Goal: Information Seeking & Learning: Learn about a topic

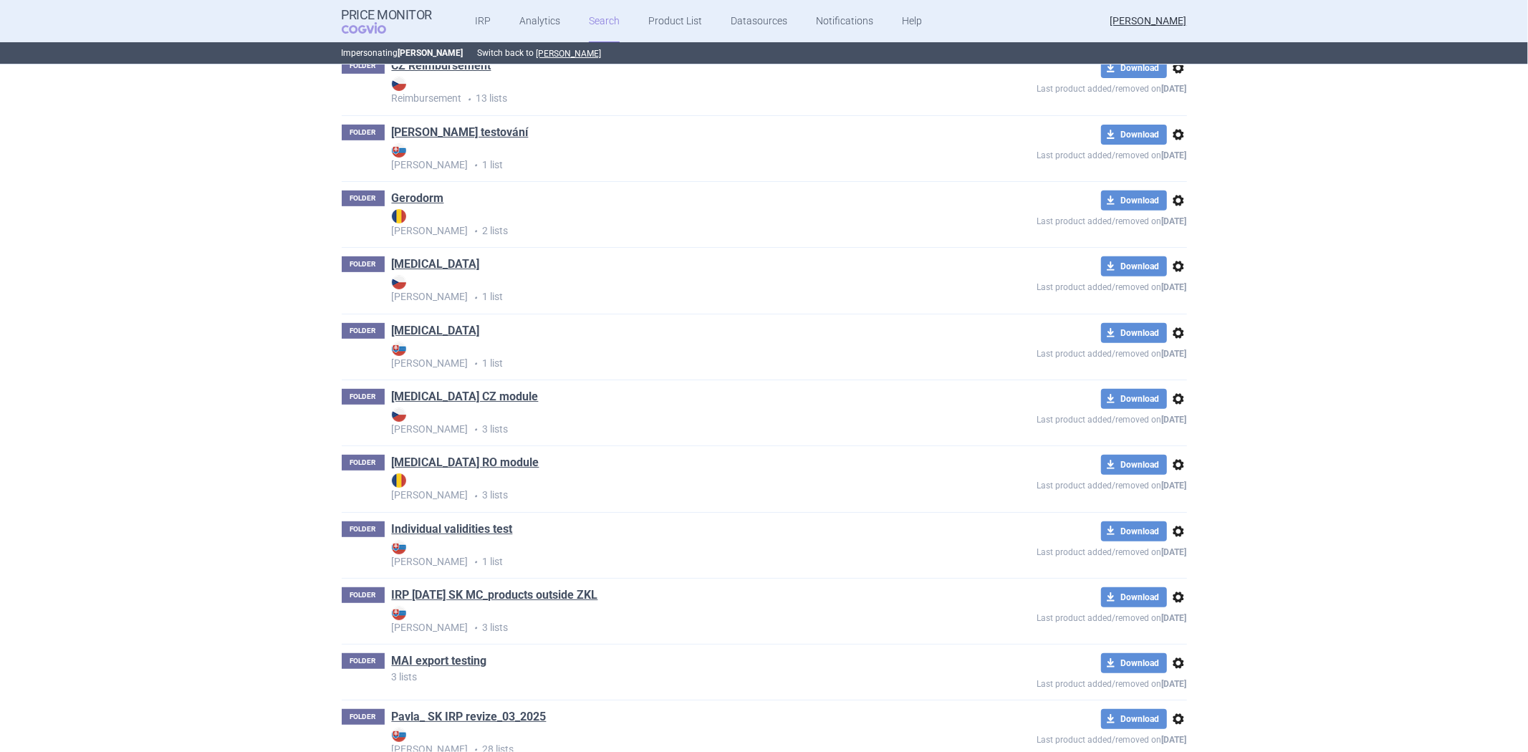
scroll to position [477, 0]
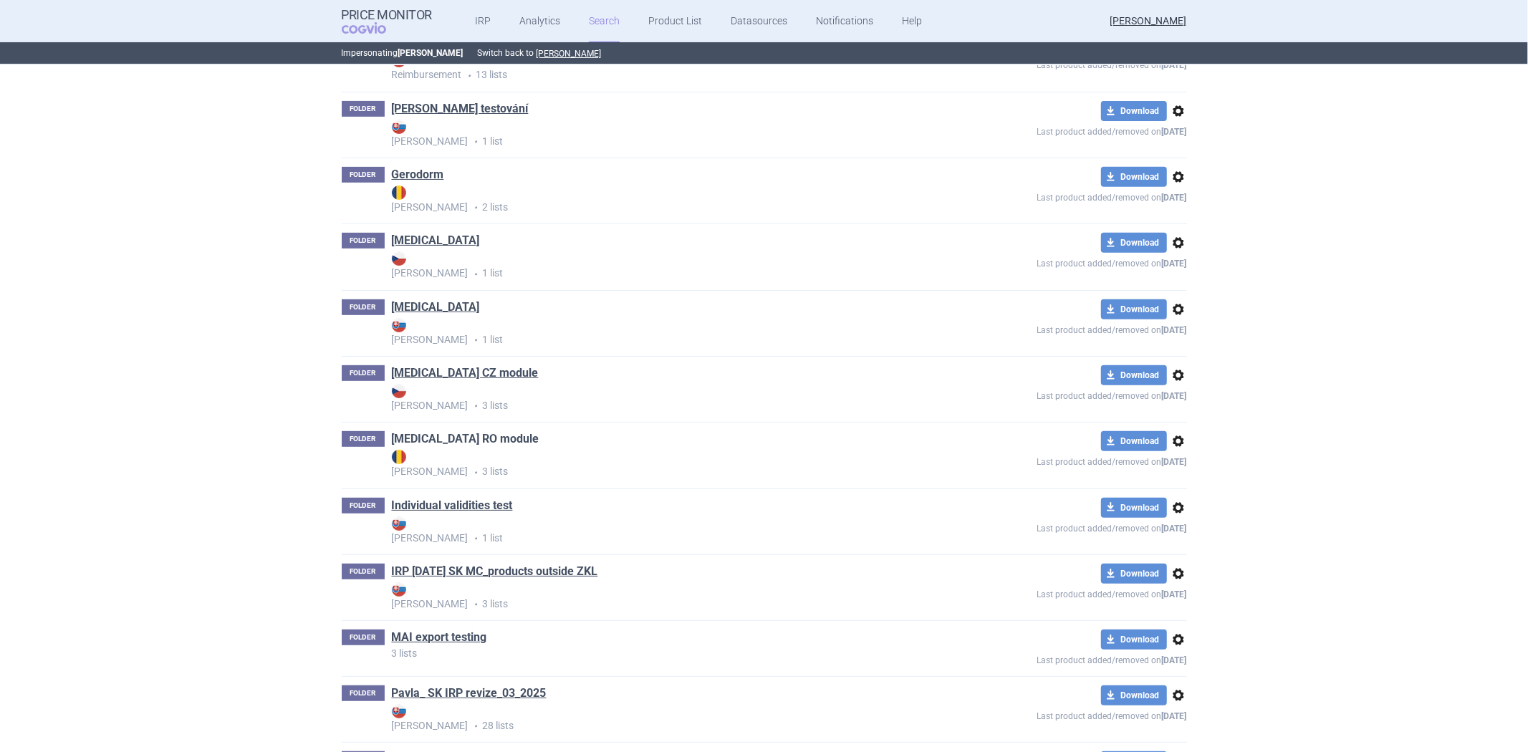
click at [469, 439] on link "[MEDICAL_DATA] RO module" at bounding box center [466, 439] width 148 height 16
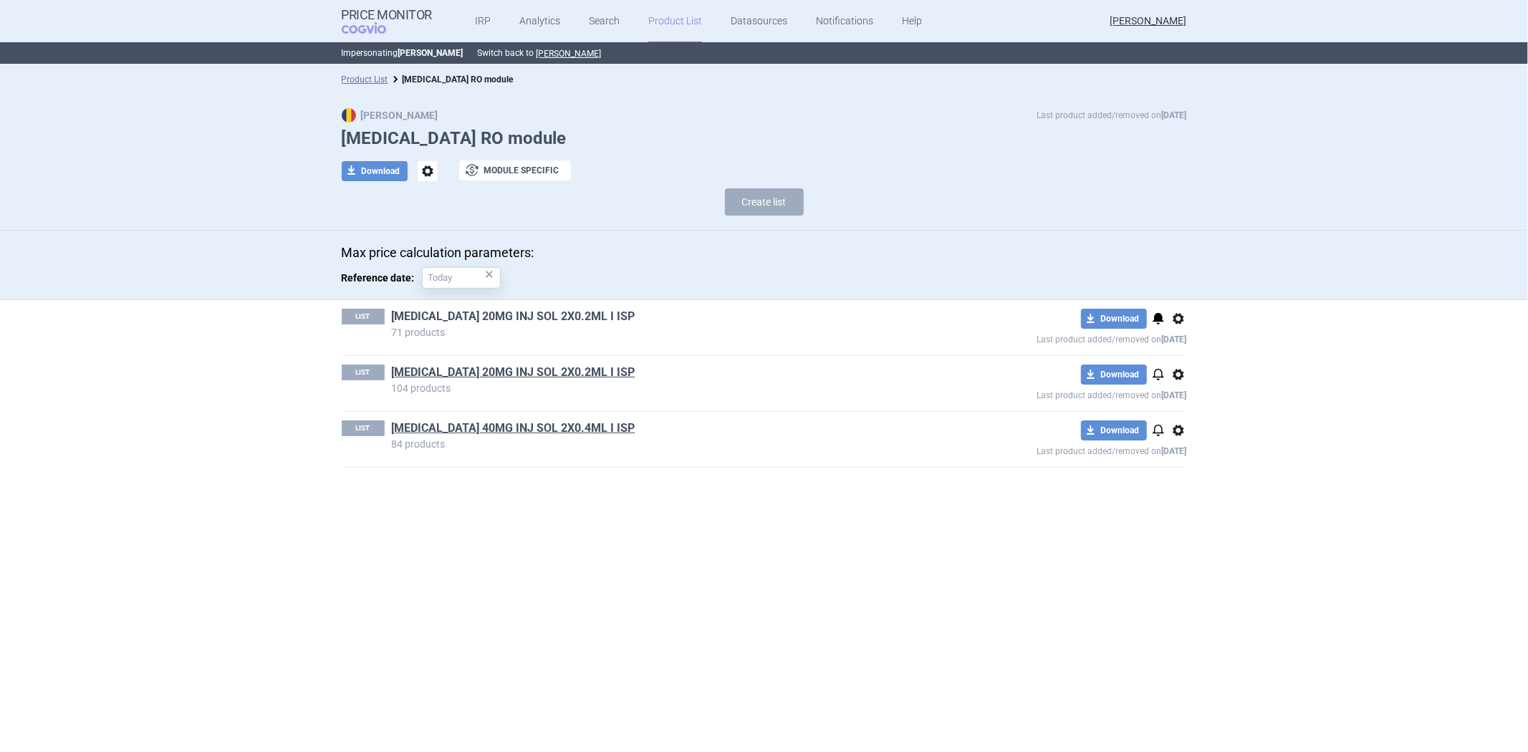
click at [525, 312] on link "[MEDICAL_DATA] 20MG INJ SOL 2X0.2ML I ISP" at bounding box center [514, 317] width 244 height 16
click at [447, 373] on link "[MEDICAL_DATA] 20MG INJ SOL 2X0.2ML I ISP" at bounding box center [514, 373] width 244 height 16
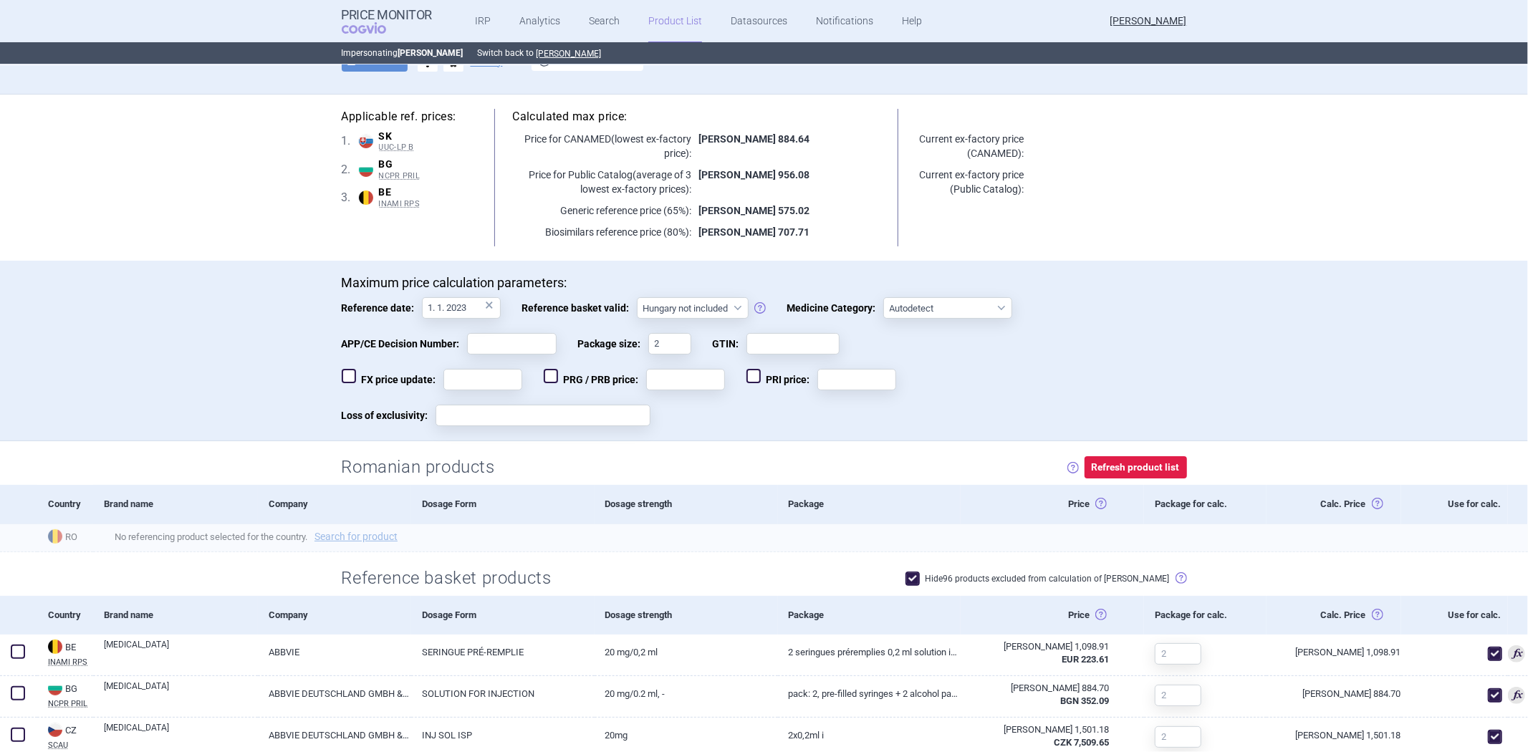
scroll to position [239, 0]
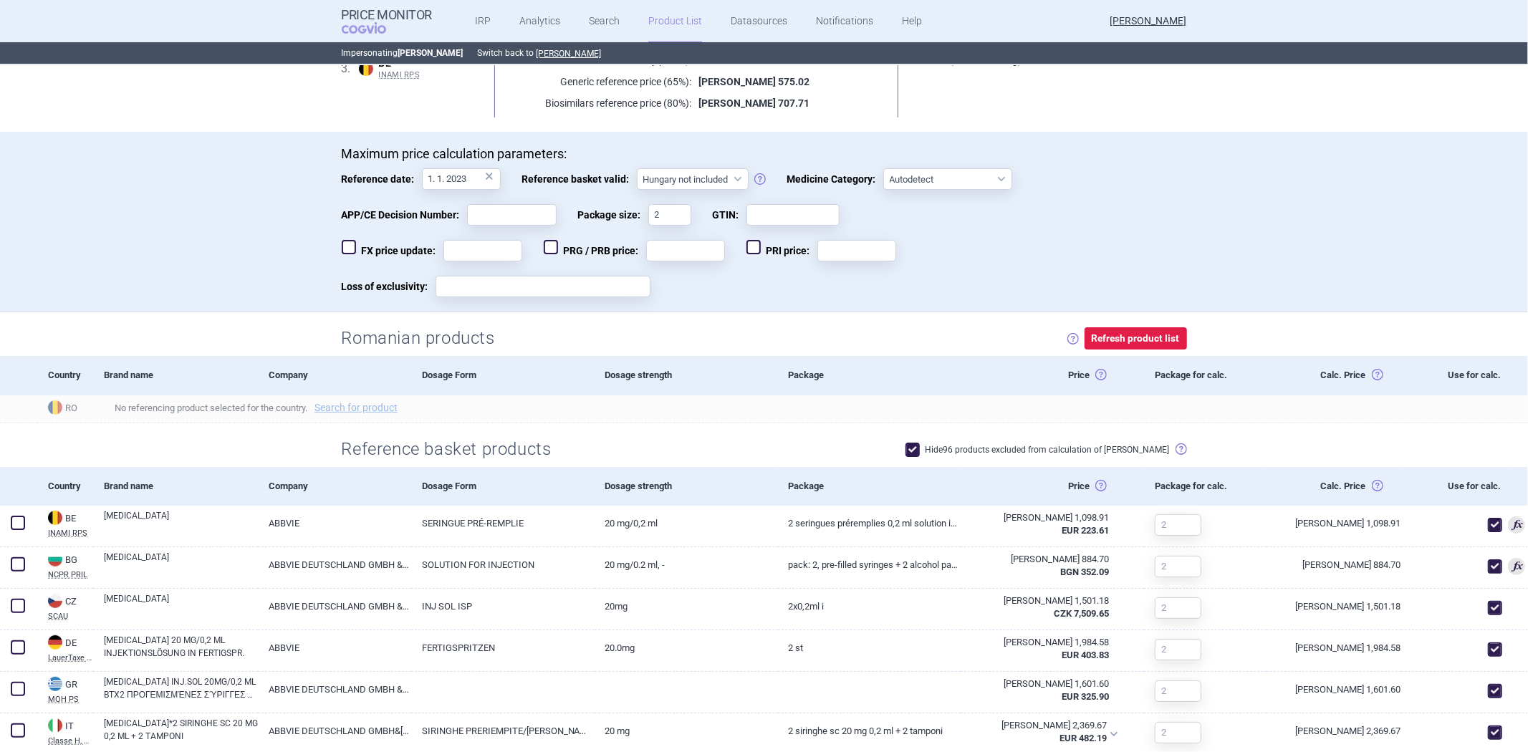
click at [962, 447] on label "Hide 96 products excluded from calculation of [PERSON_NAME]" at bounding box center [1038, 450] width 264 height 14
checkbox input "false"
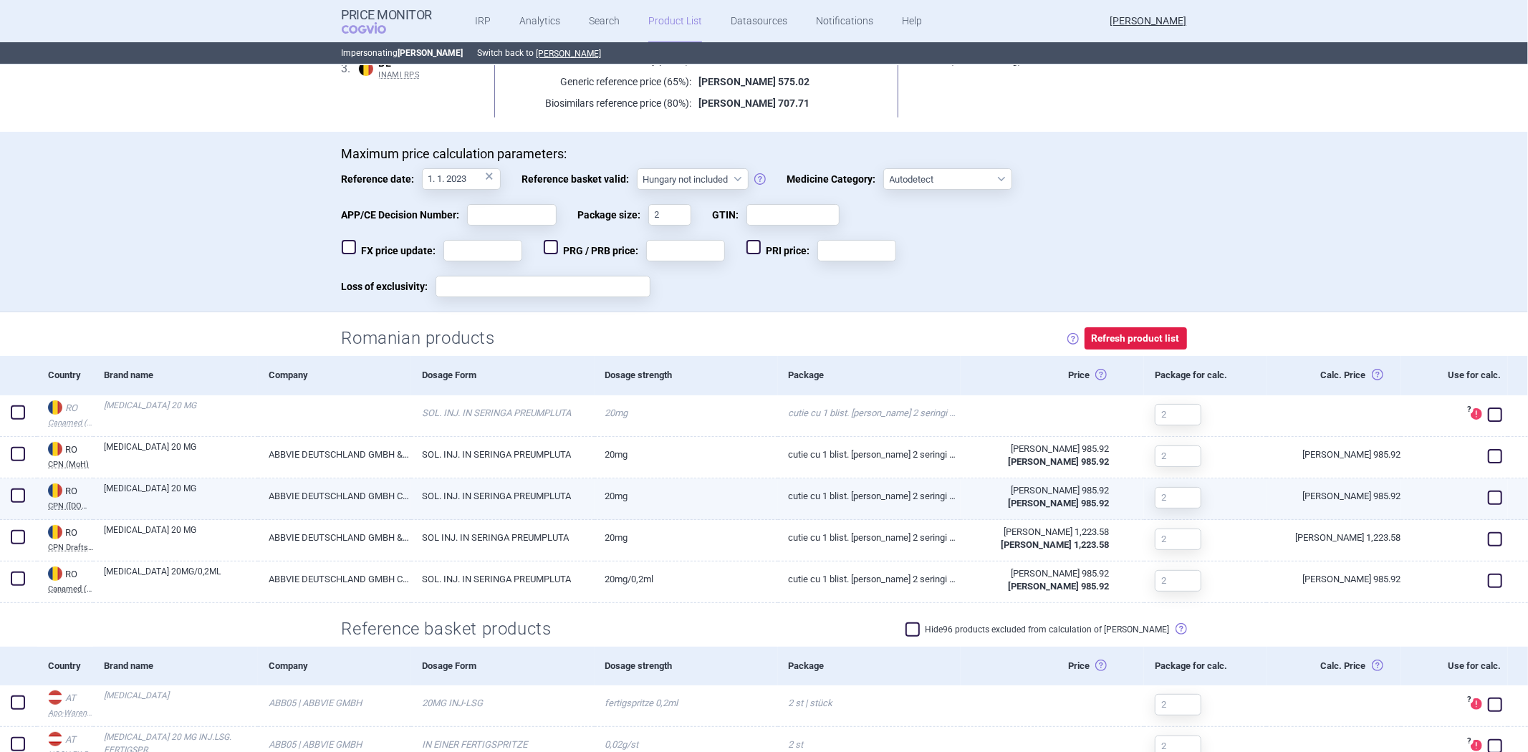
click at [27, 491] on span at bounding box center [17, 495] width 21 height 21
checkbox input "true"
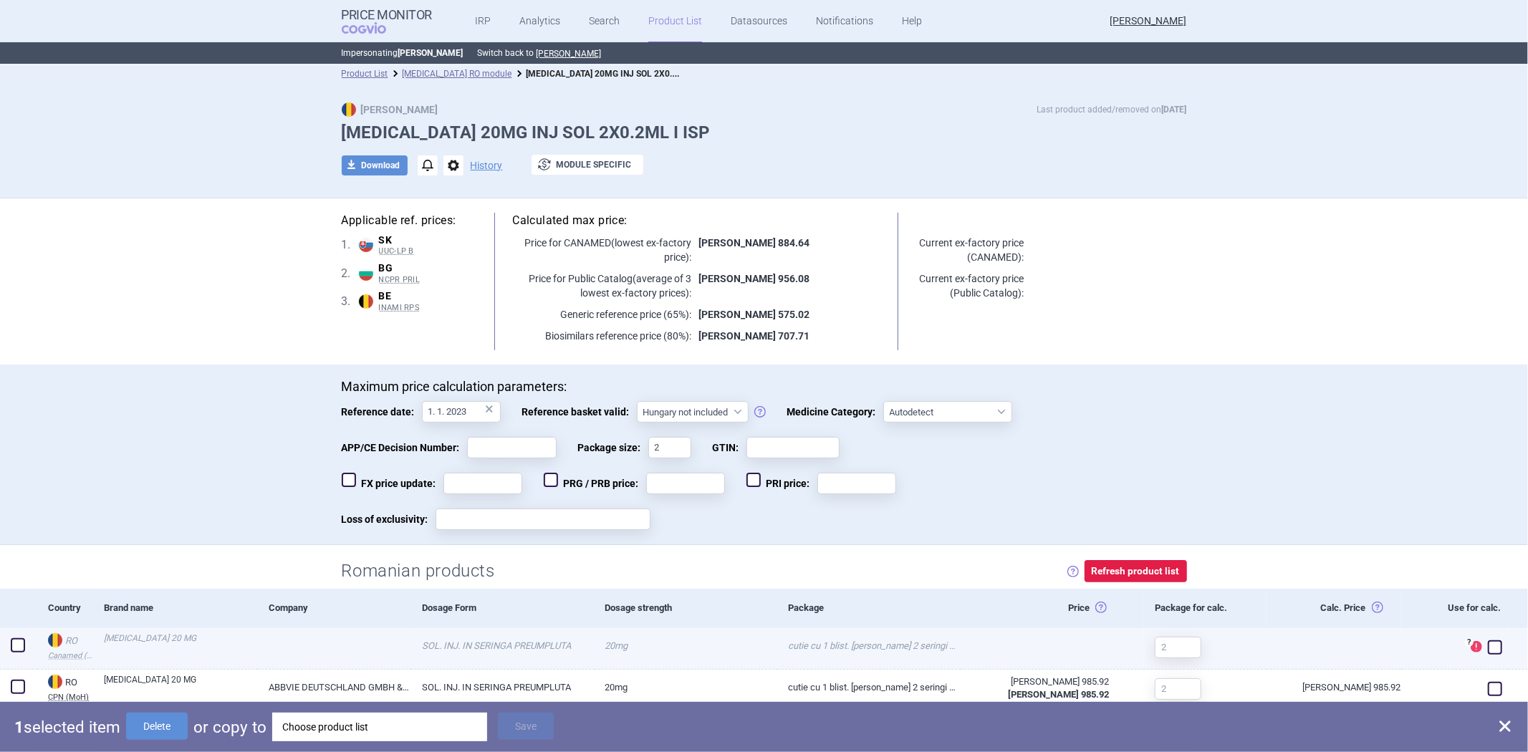
scroll to position [0, 0]
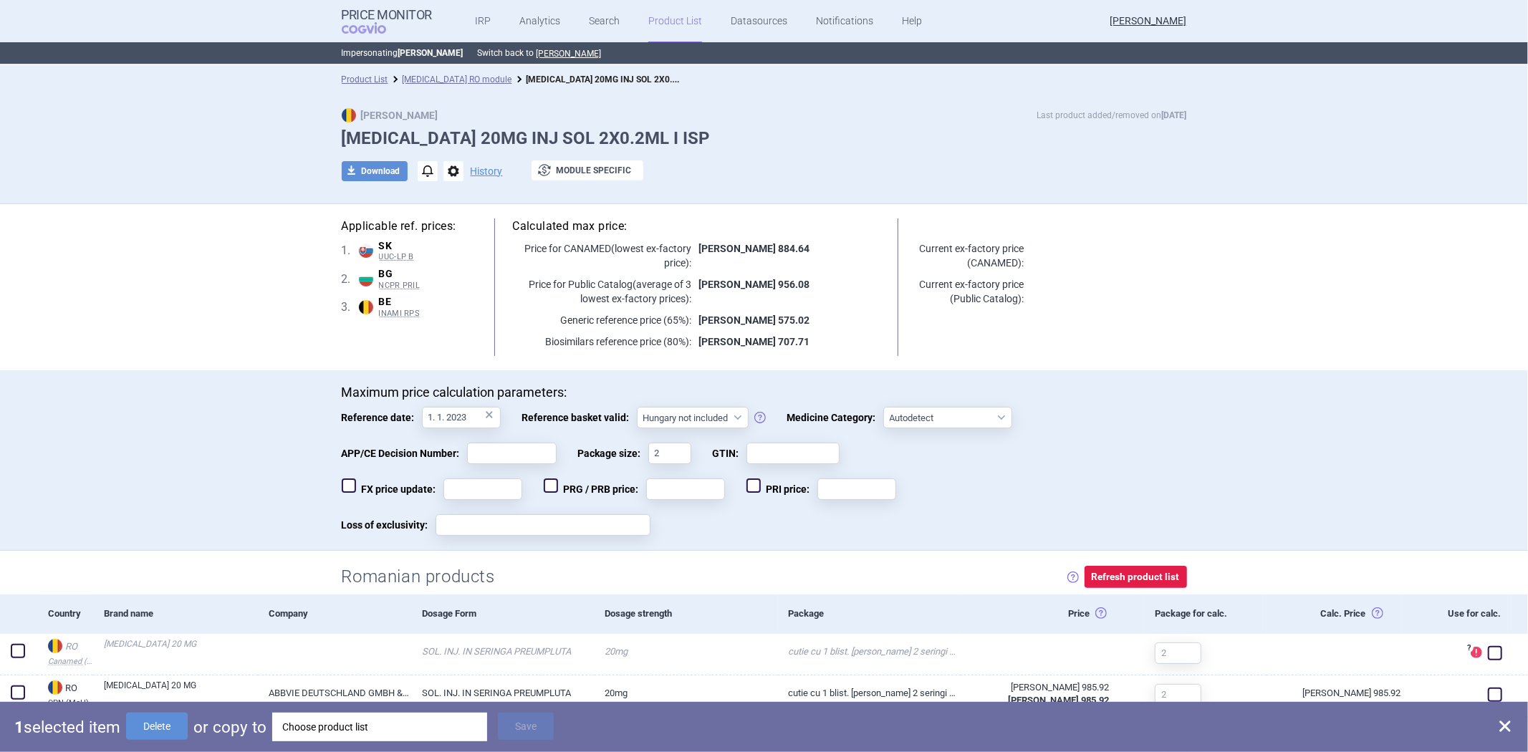
click at [193, 394] on div "Maximum price calculation parameters: Reference date: 1. 1. 2023 × Reference ba…" at bounding box center [764, 460] width 1528 height 181
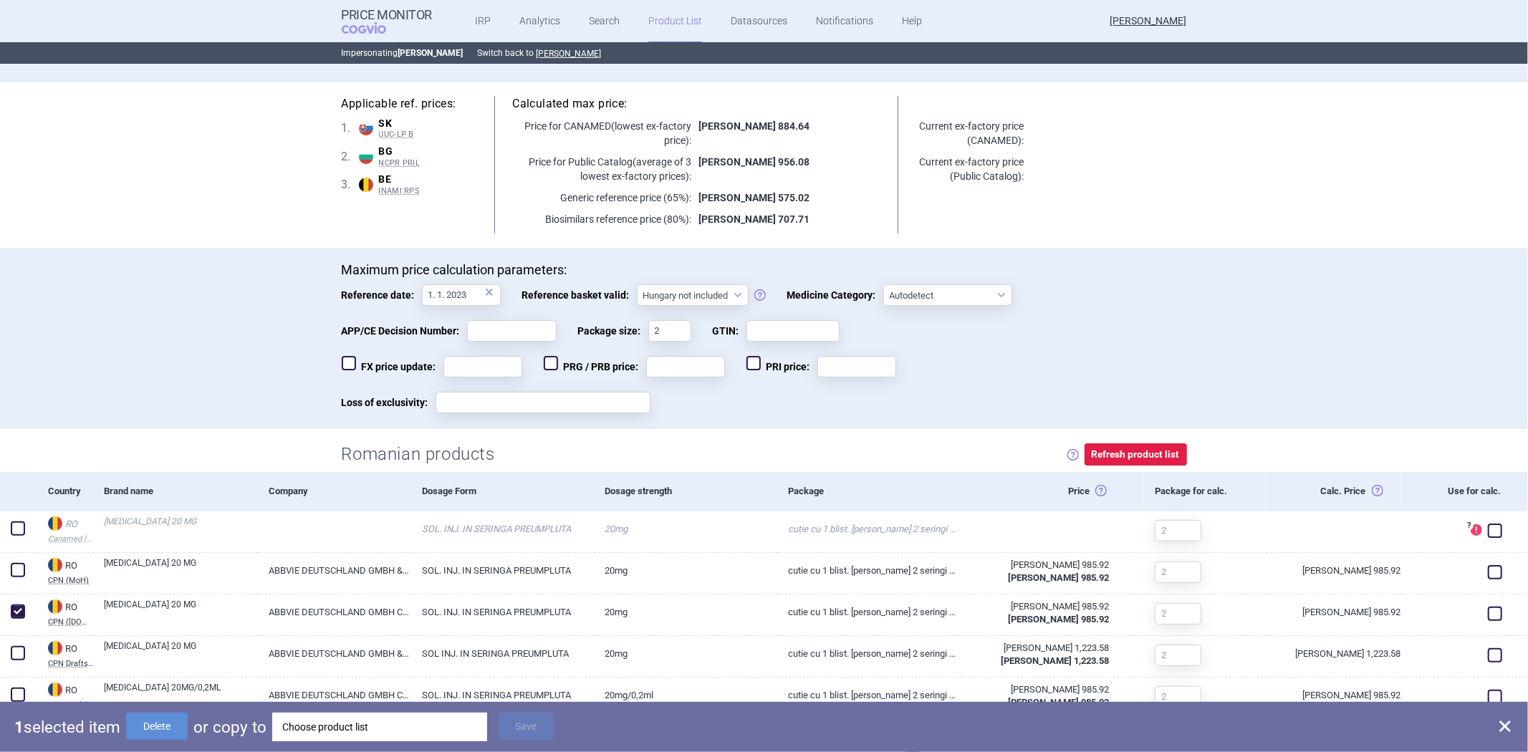
scroll to position [239, 0]
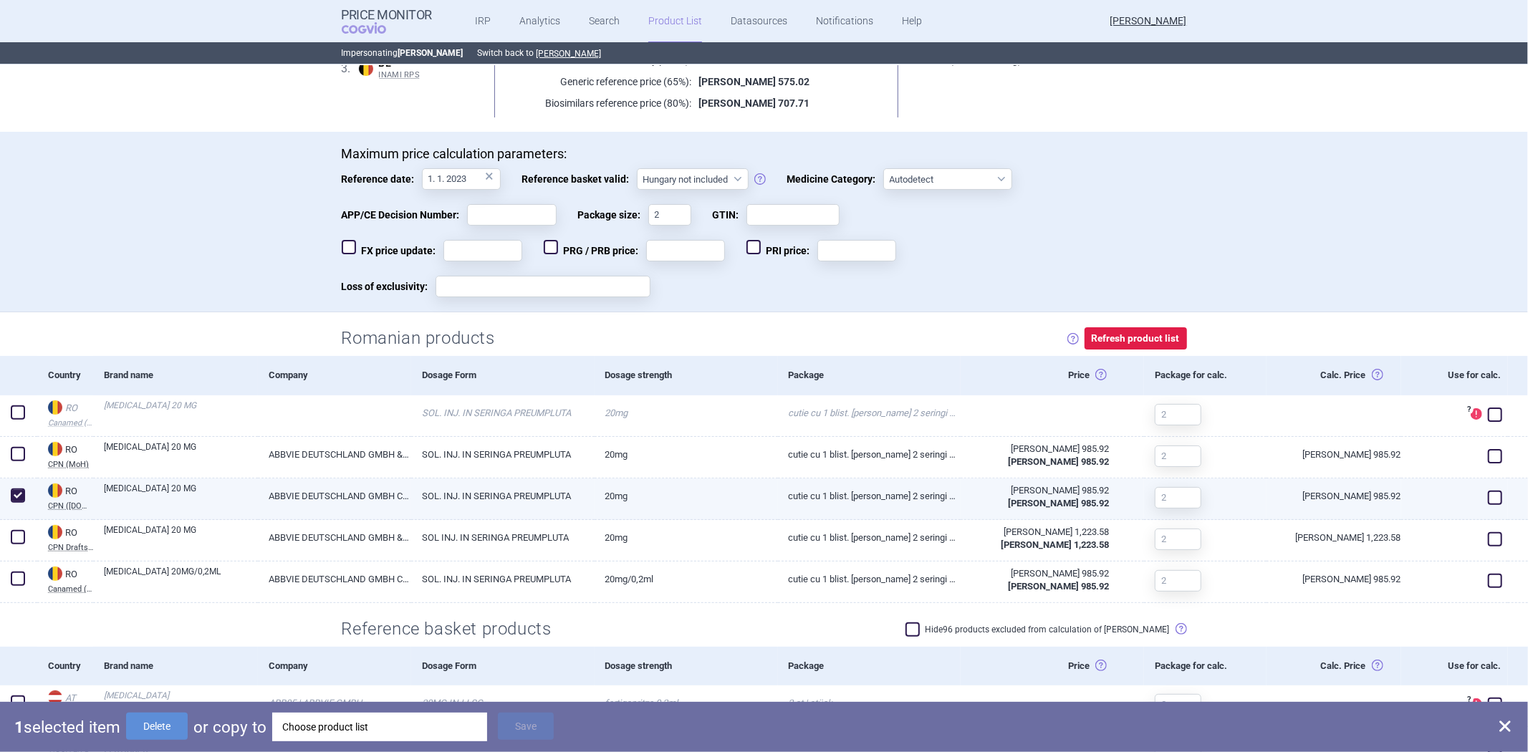
click at [1488, 503] on span at bounding box center [1495, 498] width 14 height 14
checkbox input "true"
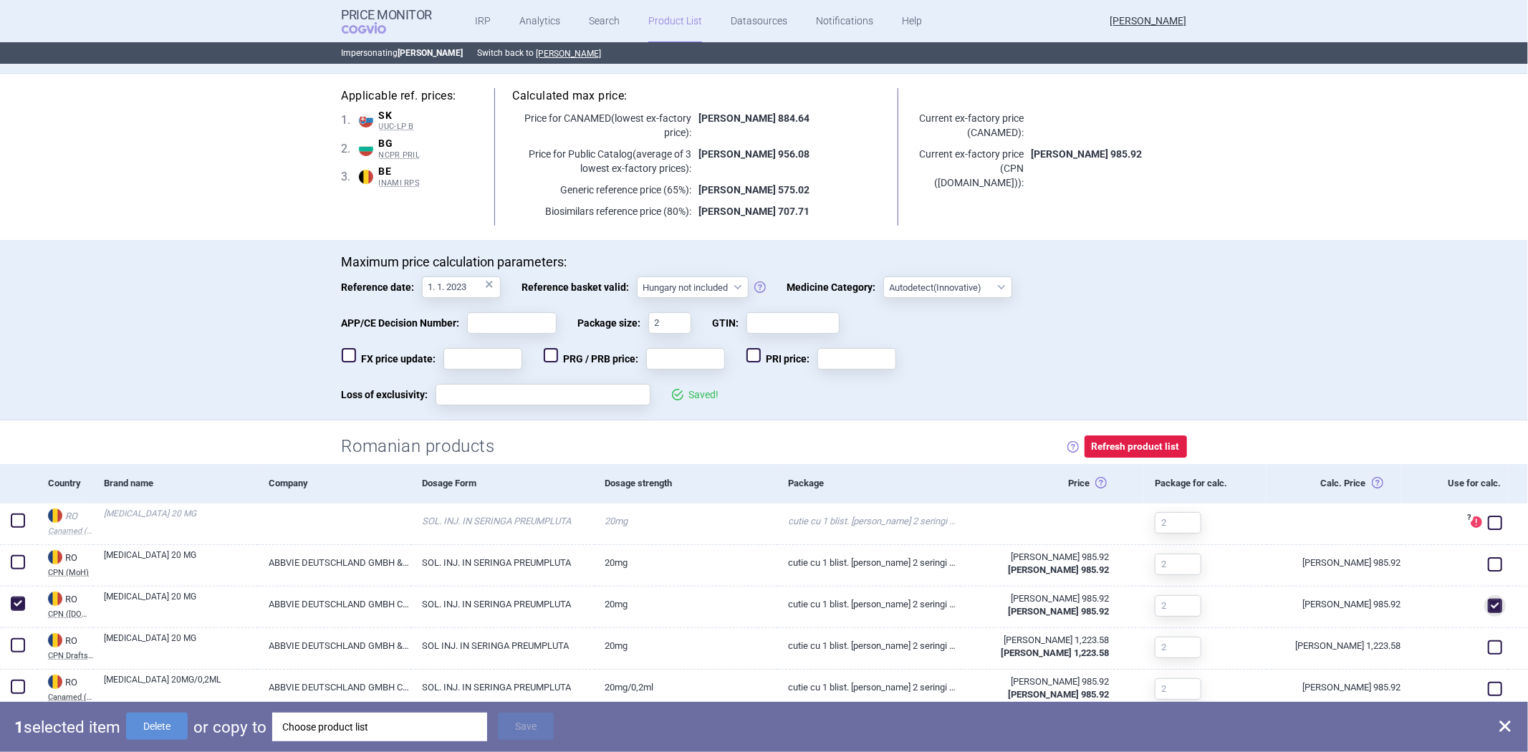
scroll to position [318, 0]
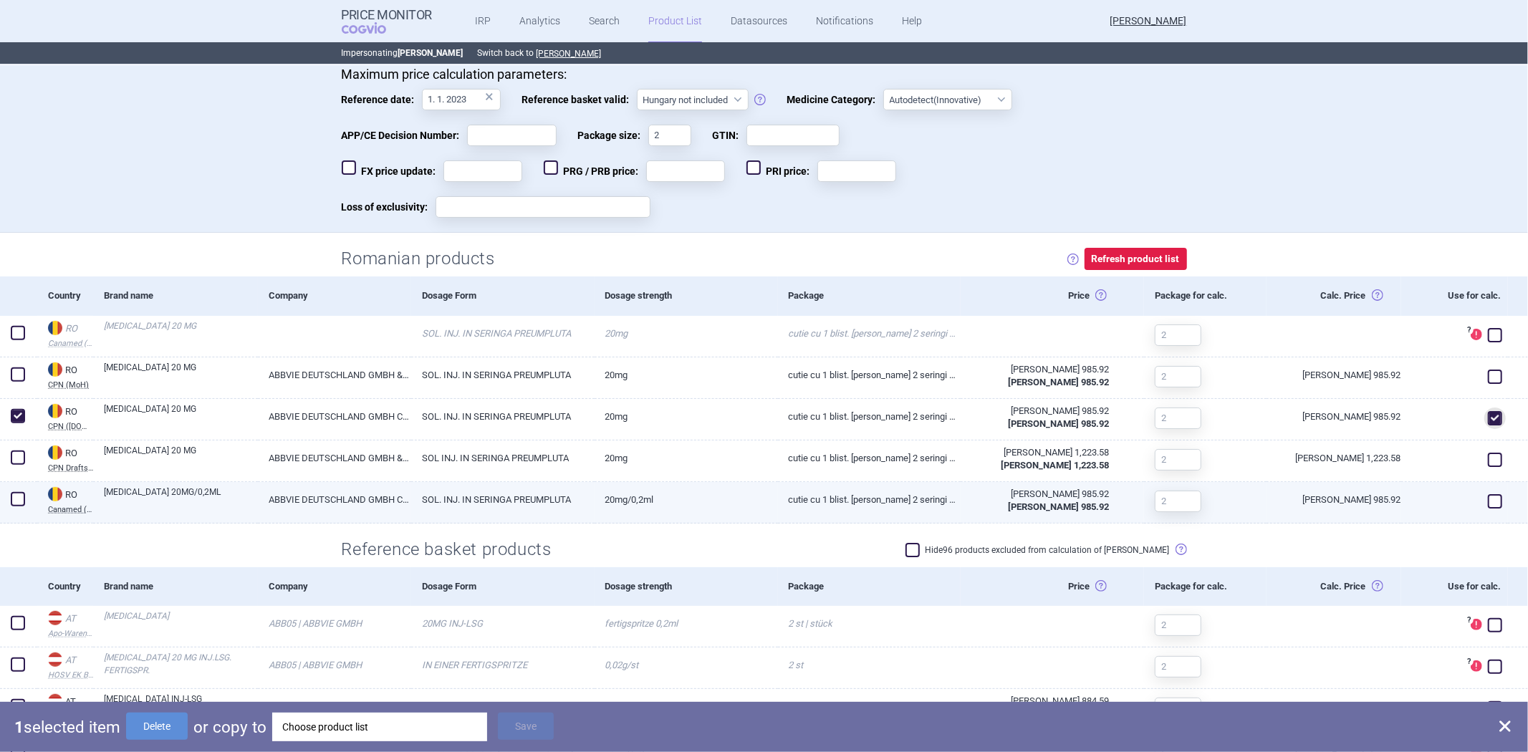
click at [1488, 497] on span at bounding box center [1495, 501] width 14 height 14
checkbox input "true"
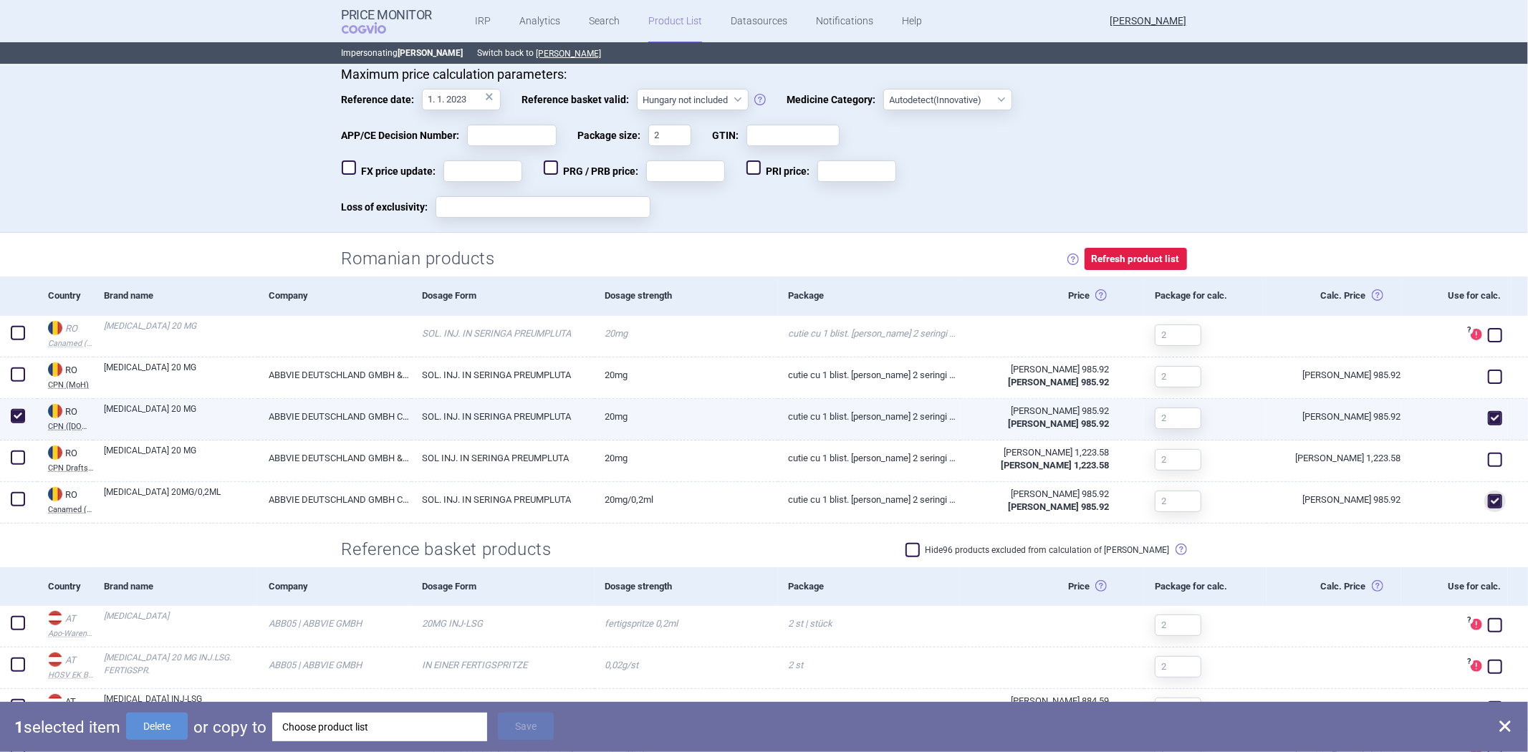
click at [20, 418] on span at bounding box center [18, 416] width 14 height 14
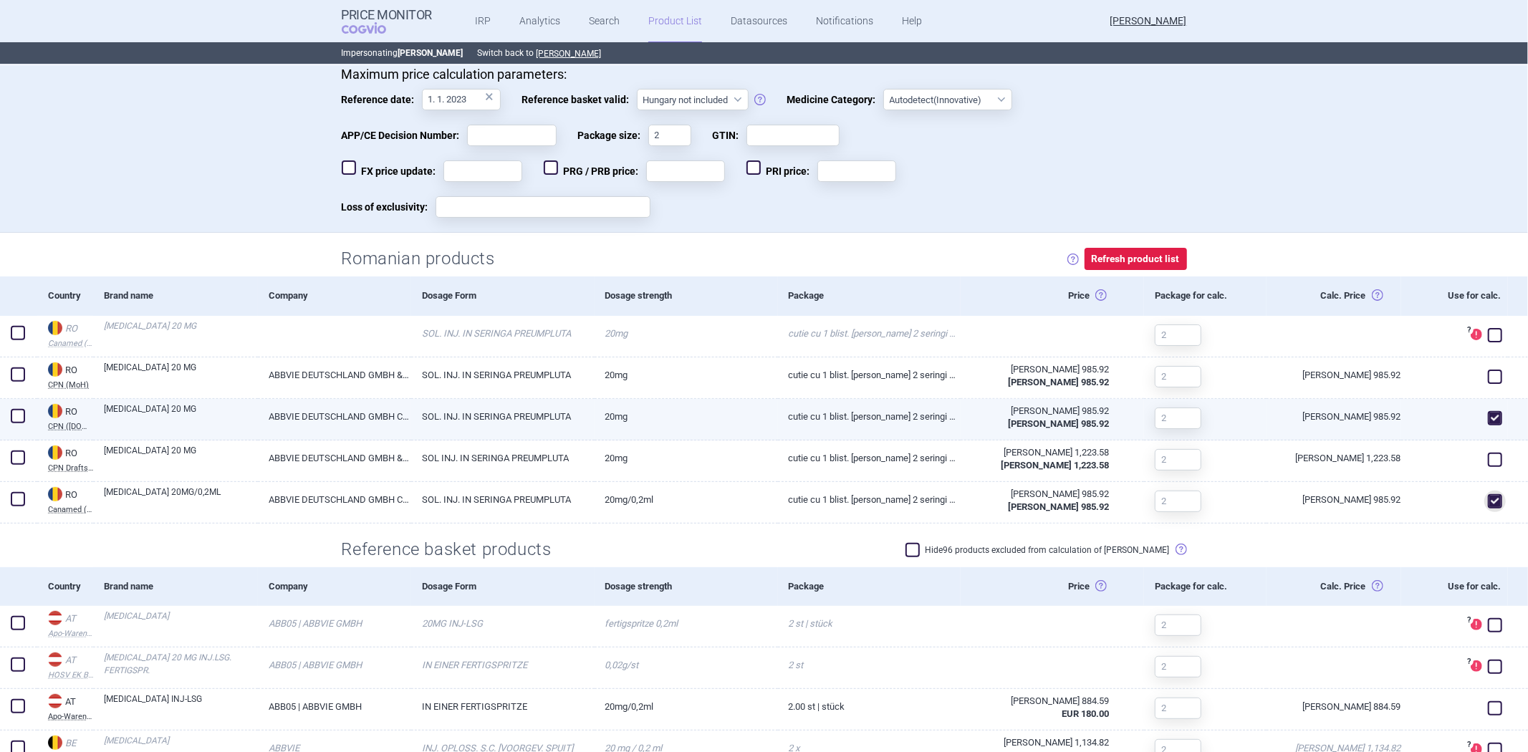
click at [19, 416] on span at bounding box center [18, 416] width 14 height 14
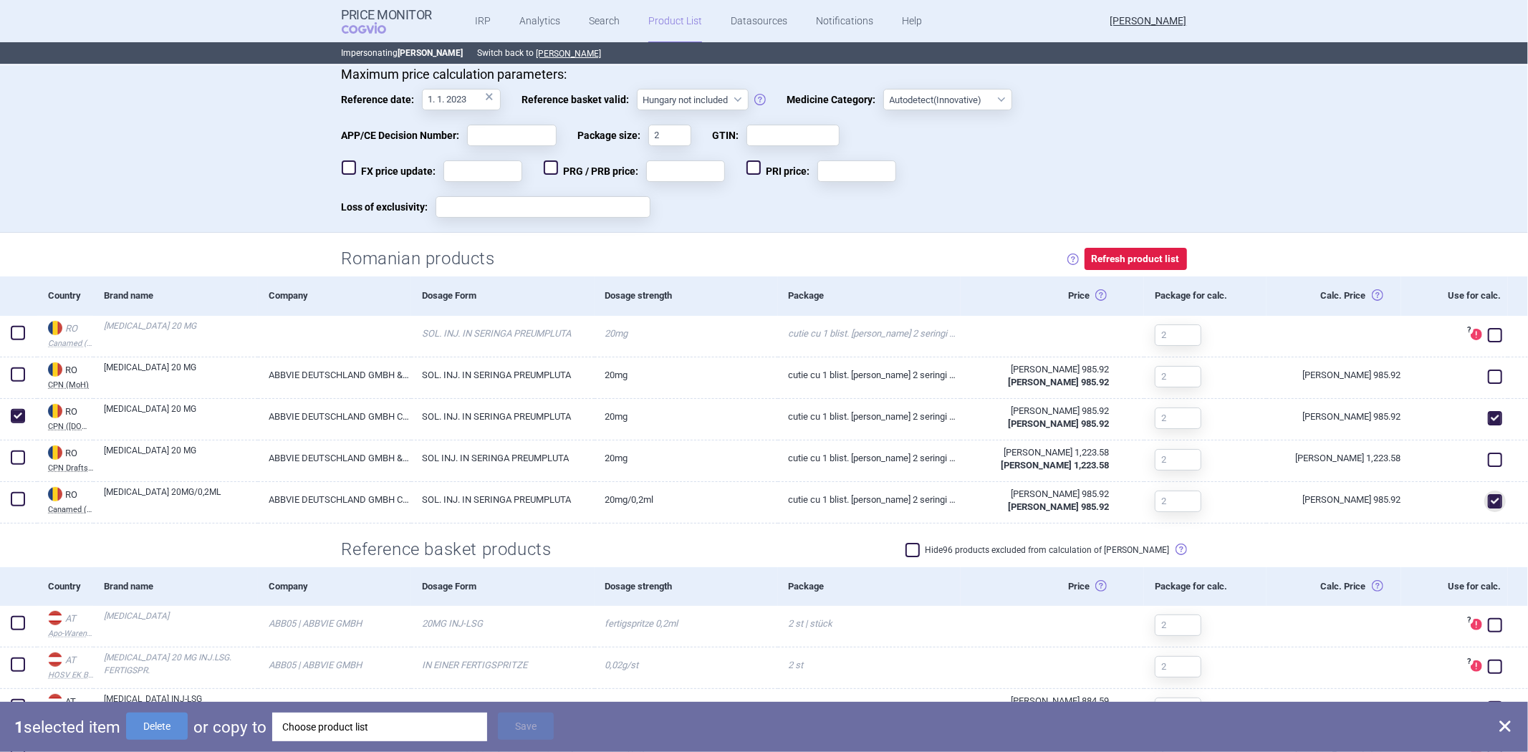
scroll to position [239, 0]
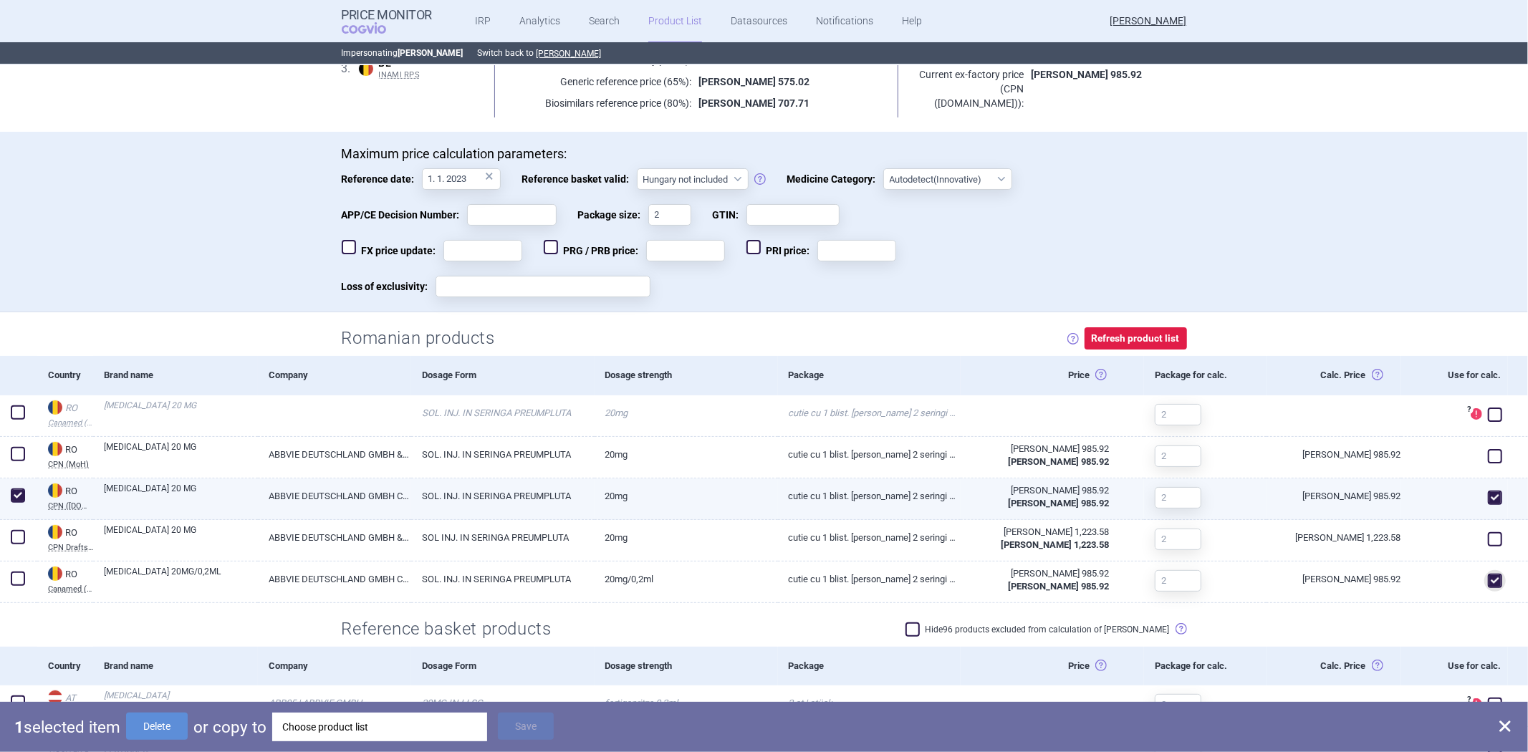
click at [21, 496] on span at bounding box center [18, 496] width 14 height 14
checkbox input "false"
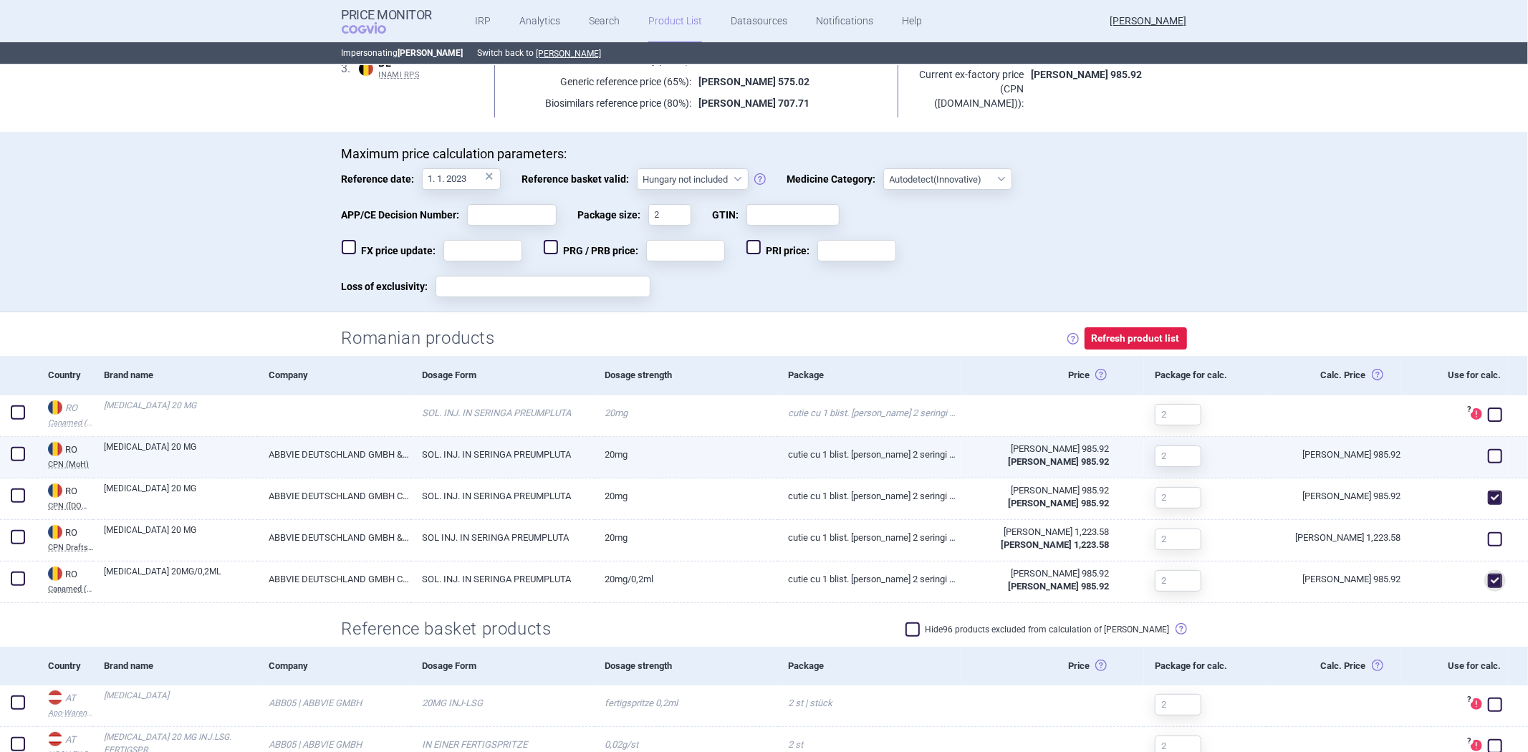
click at [16, 454] on span at bounding box center [18, 454] width 14 height 14
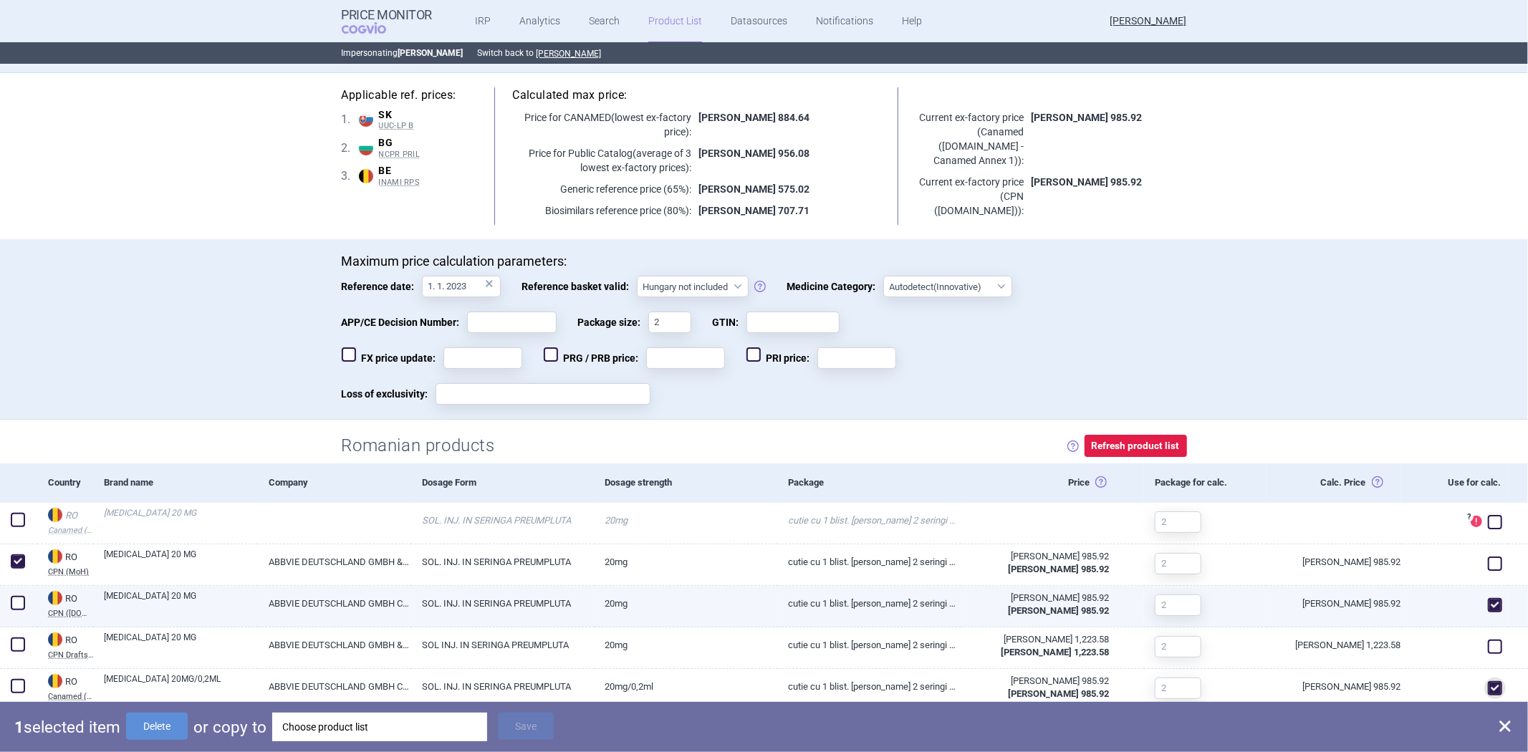
scroll to position [159, 0]
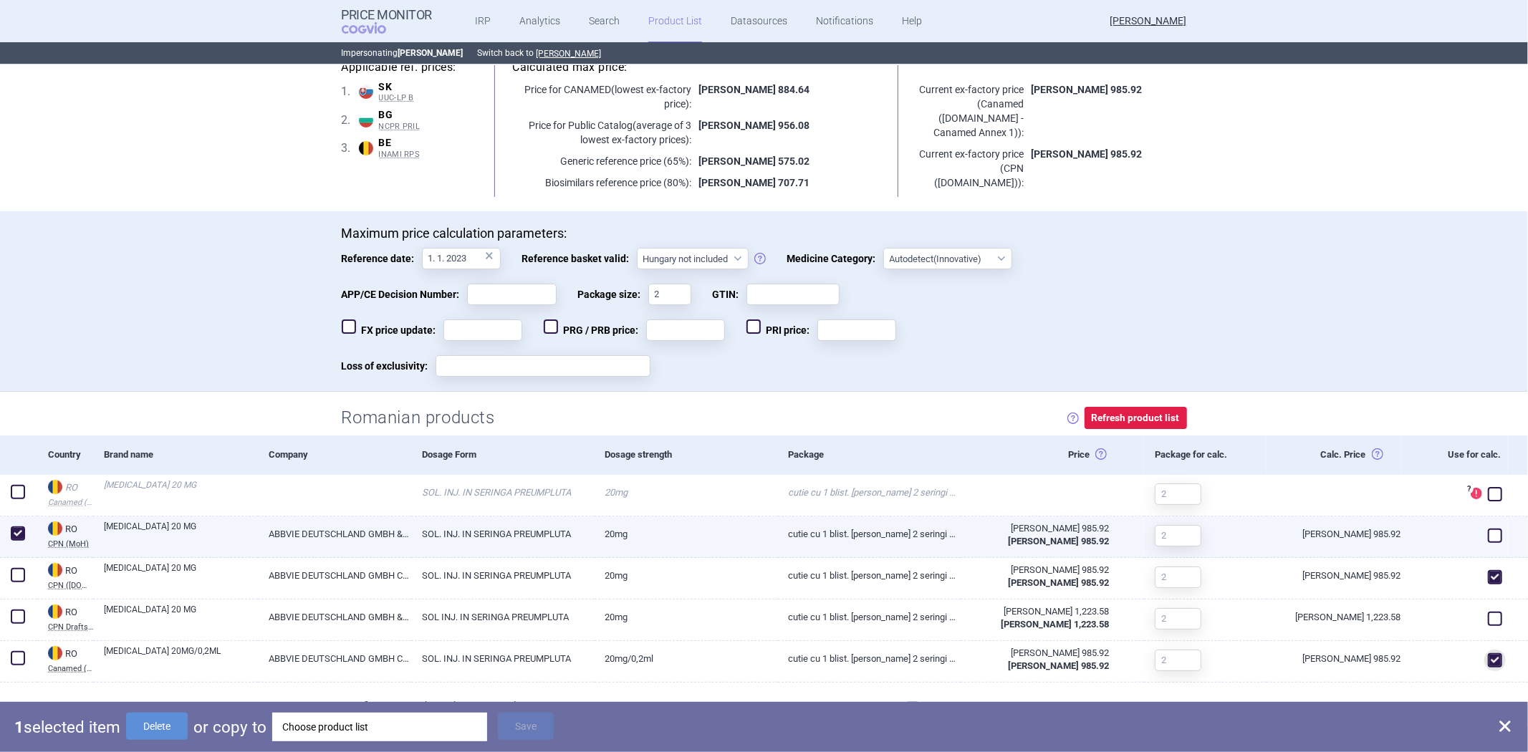
click at [17, 533] on span at bounding box center [18, 534] width 14 height 14
checkbox input "false"
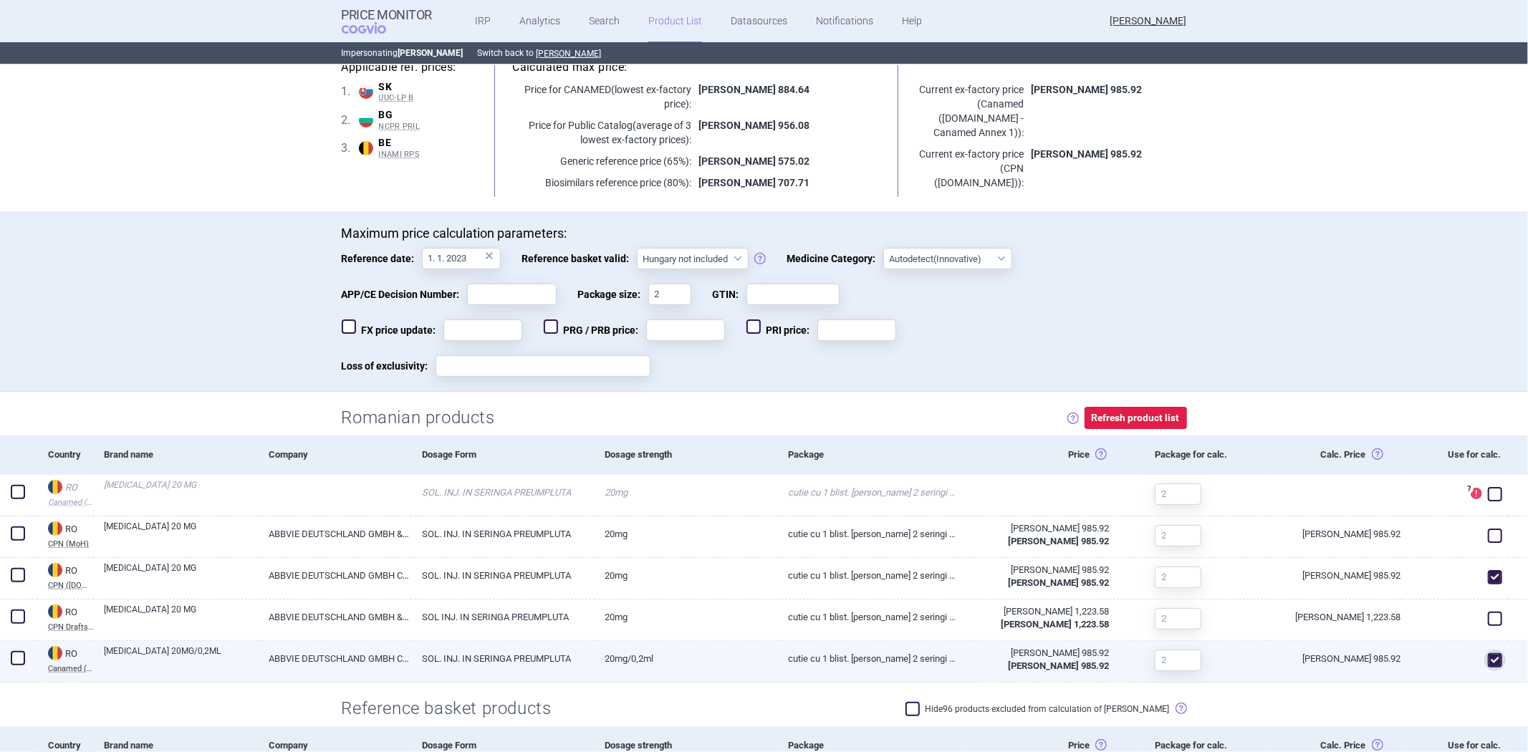
click at [1490, 654] on span at bounding box center [1495, 660] width 14 height 14
click at [1488, 661] on span at bounding box center [1495, 660] width 14 height 14
checkbox input "true"
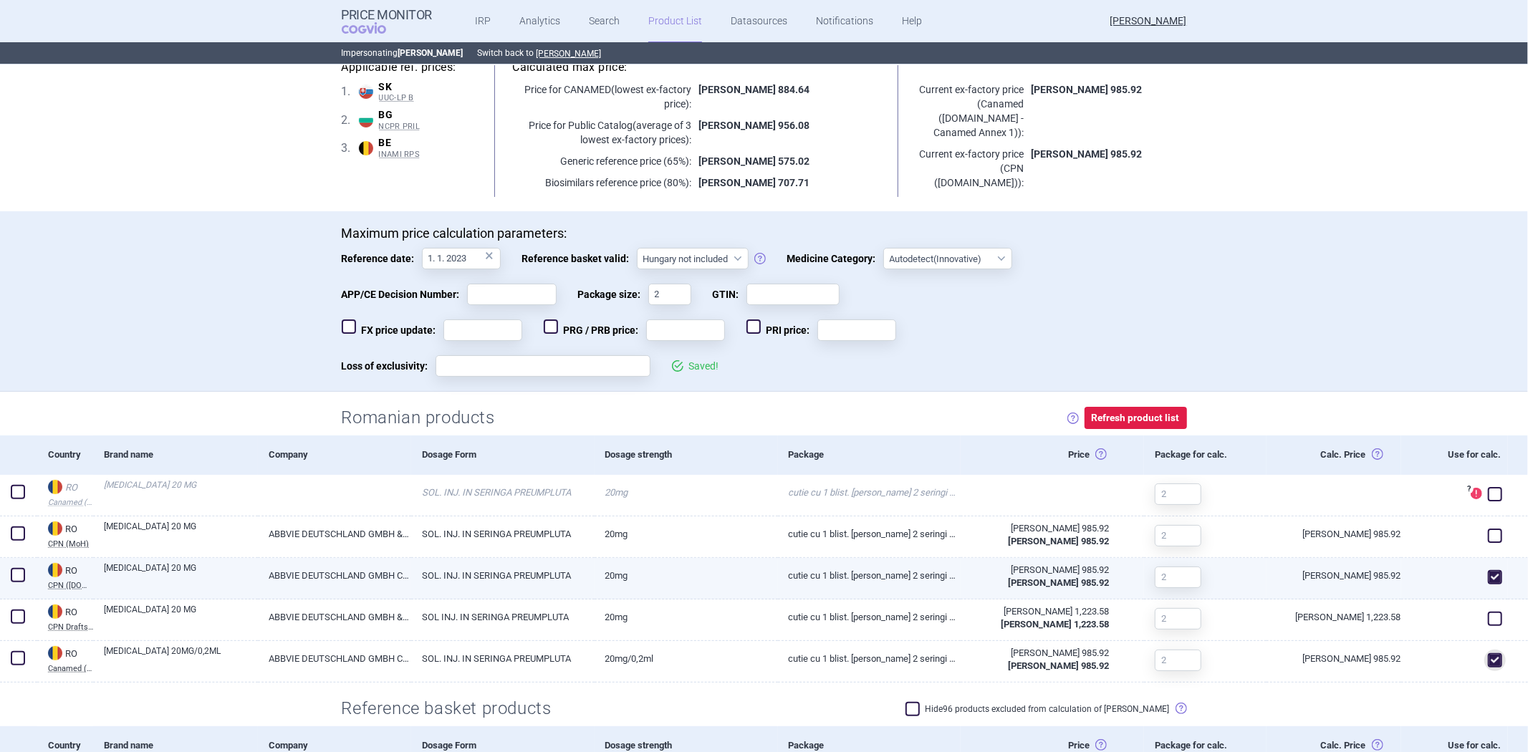
click at [1493, 570] on div at bounding box center [1455, 579] width 107 height 42
click at [1488, 576] on span at bounding box center [1495, 577] width 14 height 14
checkbox input "false"
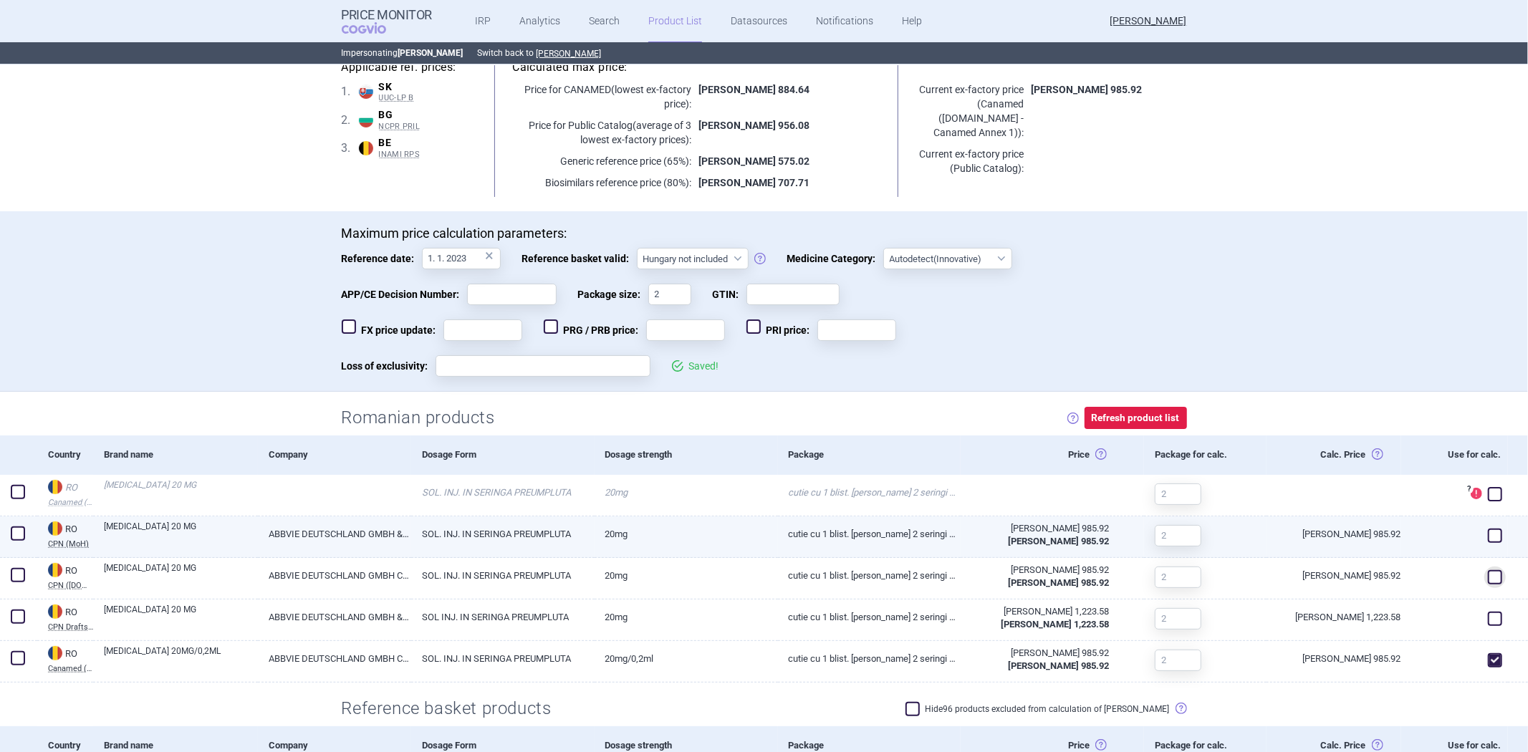
click at [1488, 536] on span at bounding box center [1495, 536] width 14 height 14
checkbox input "true"
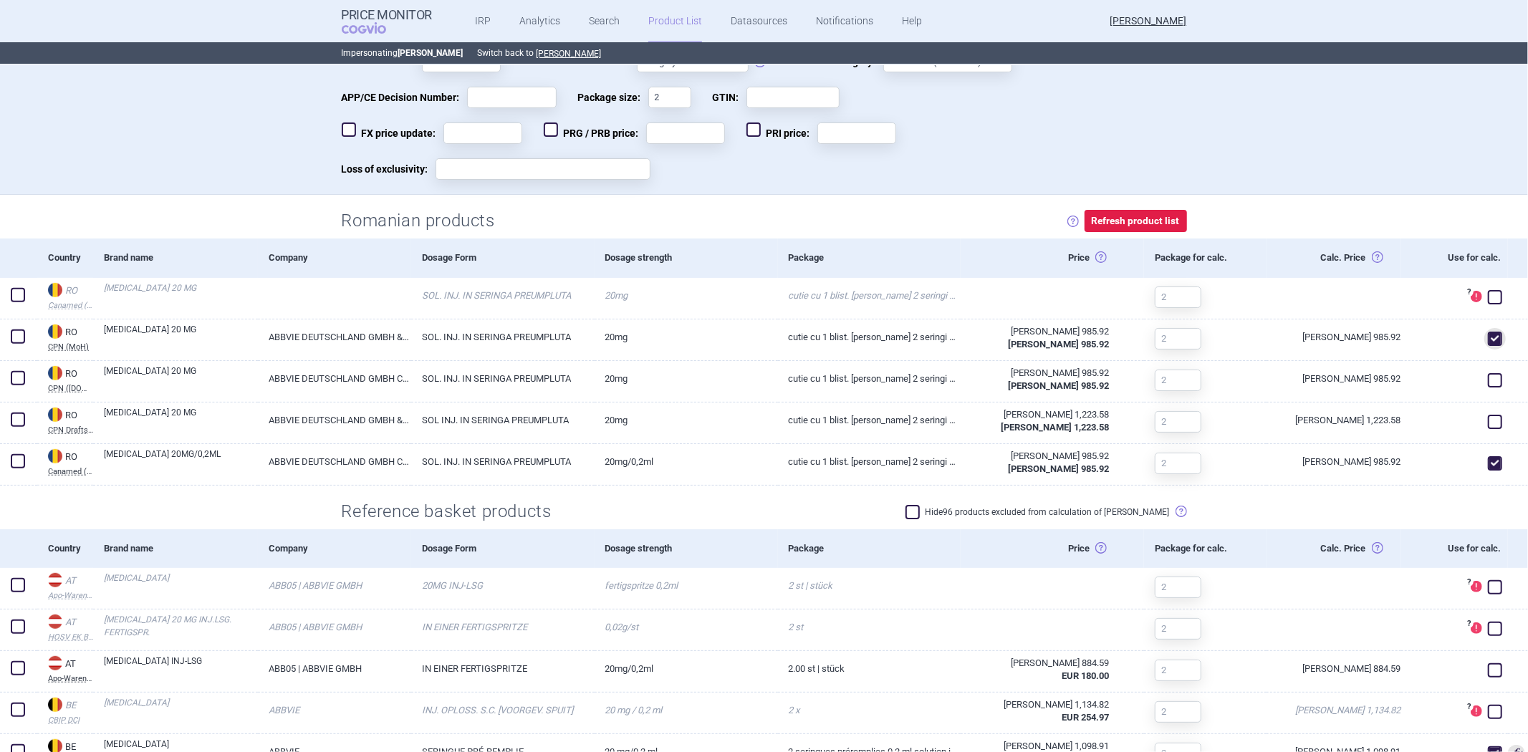
scroll to position [239, 0]
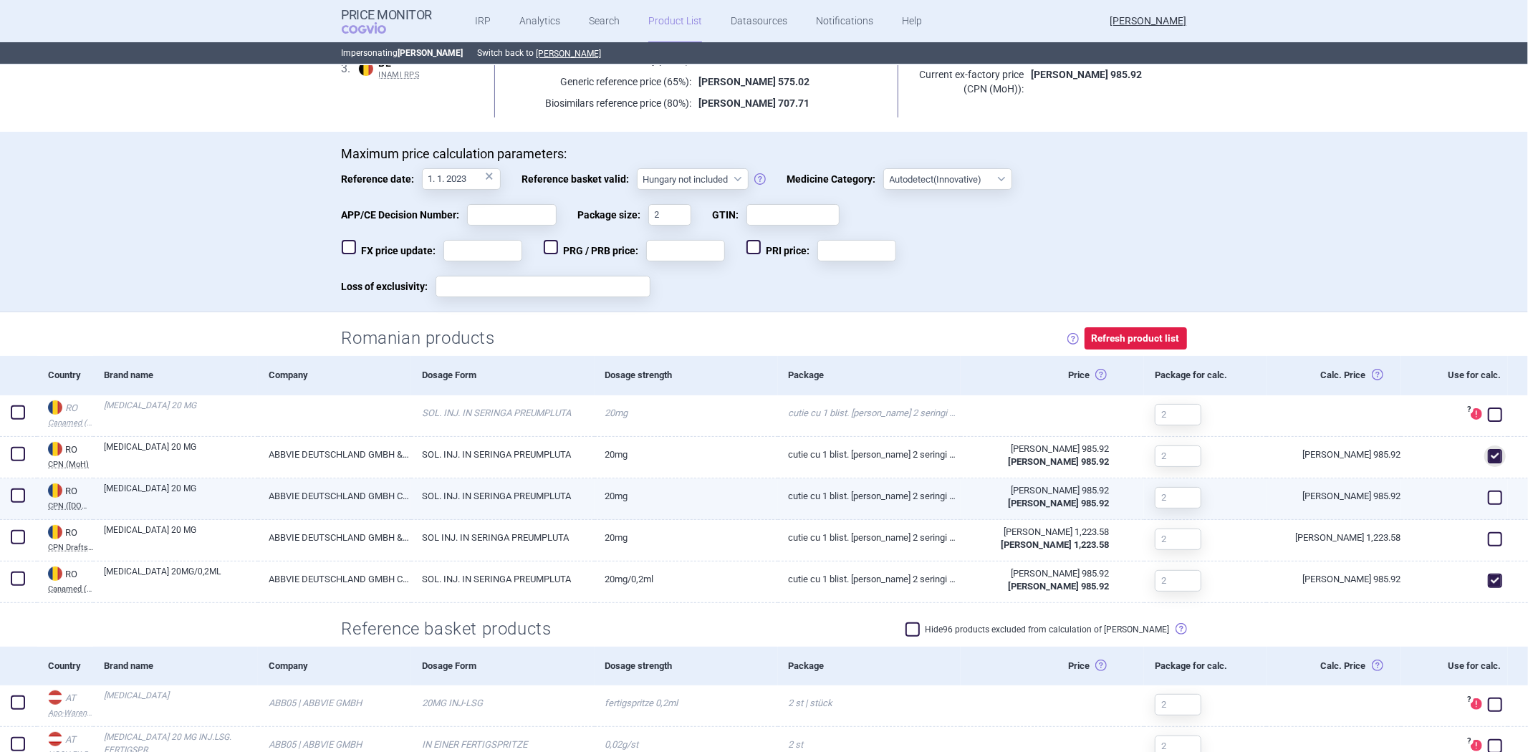
click at [1493, 512] on div at bounding box center [1455, 500] width 107 height 42
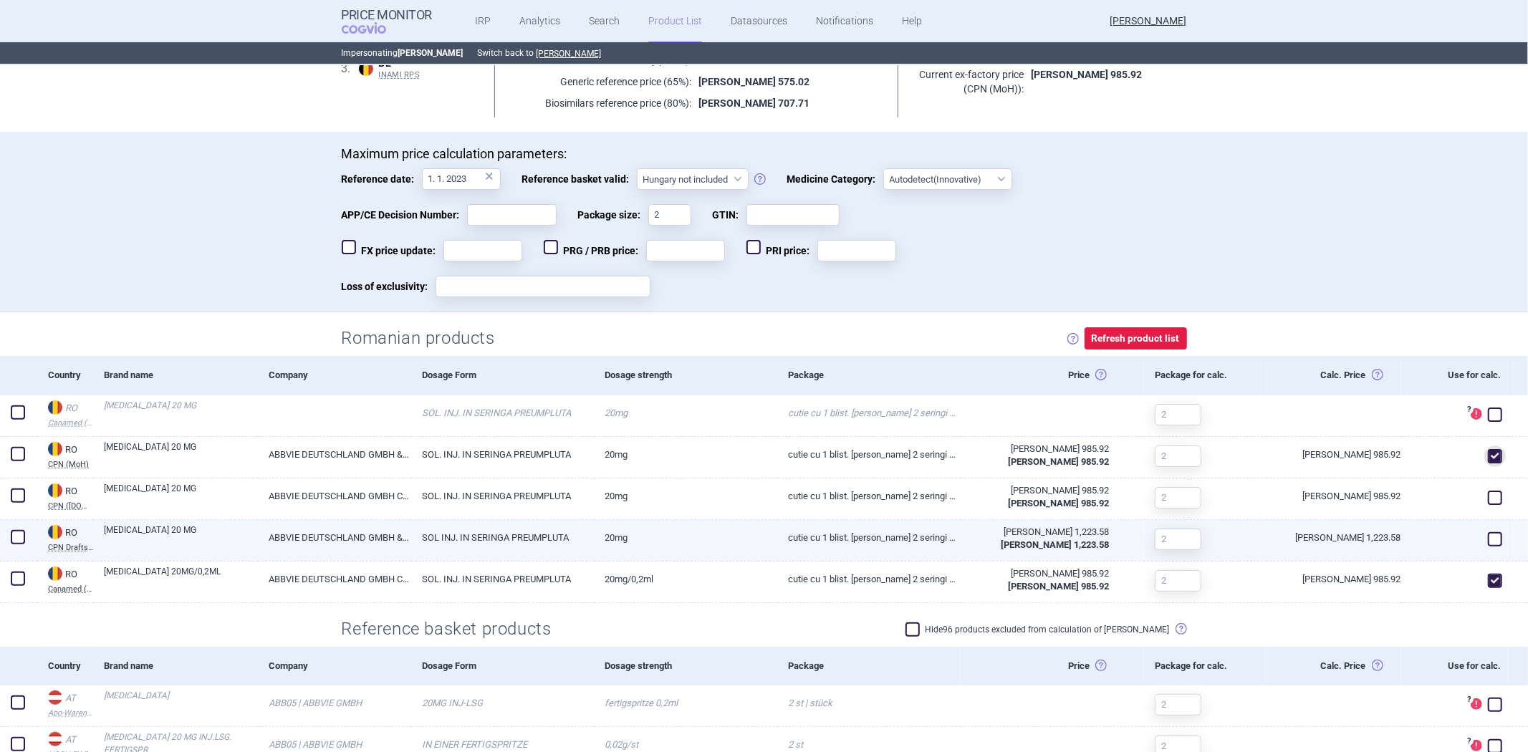
click at [1487, 547] on span at bounding box center [1495, 539] width 21 height 21
checkbox input "true"
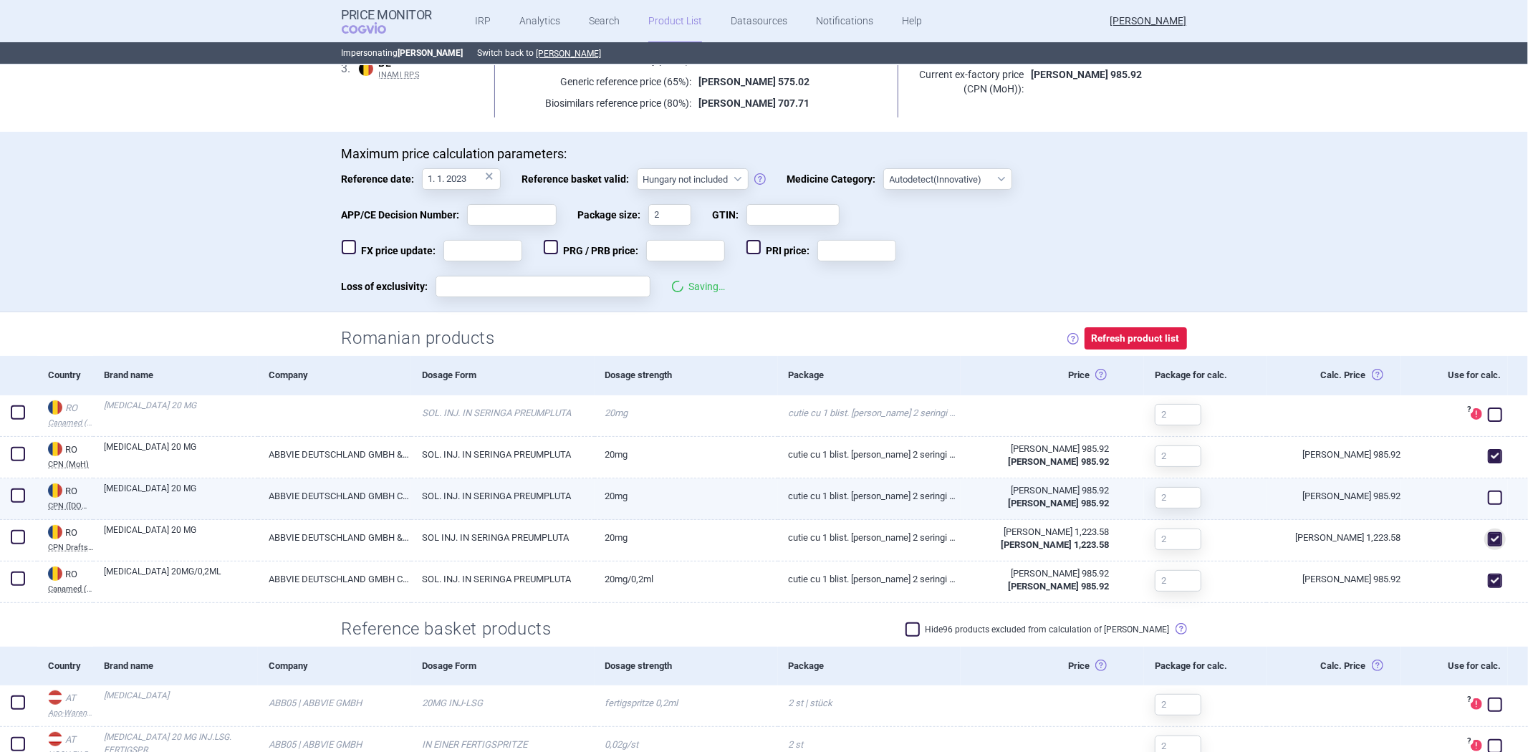
click at [1488, 499] on span at bounding box center [1495, 498] width 14 height 14
checkbox input "true"
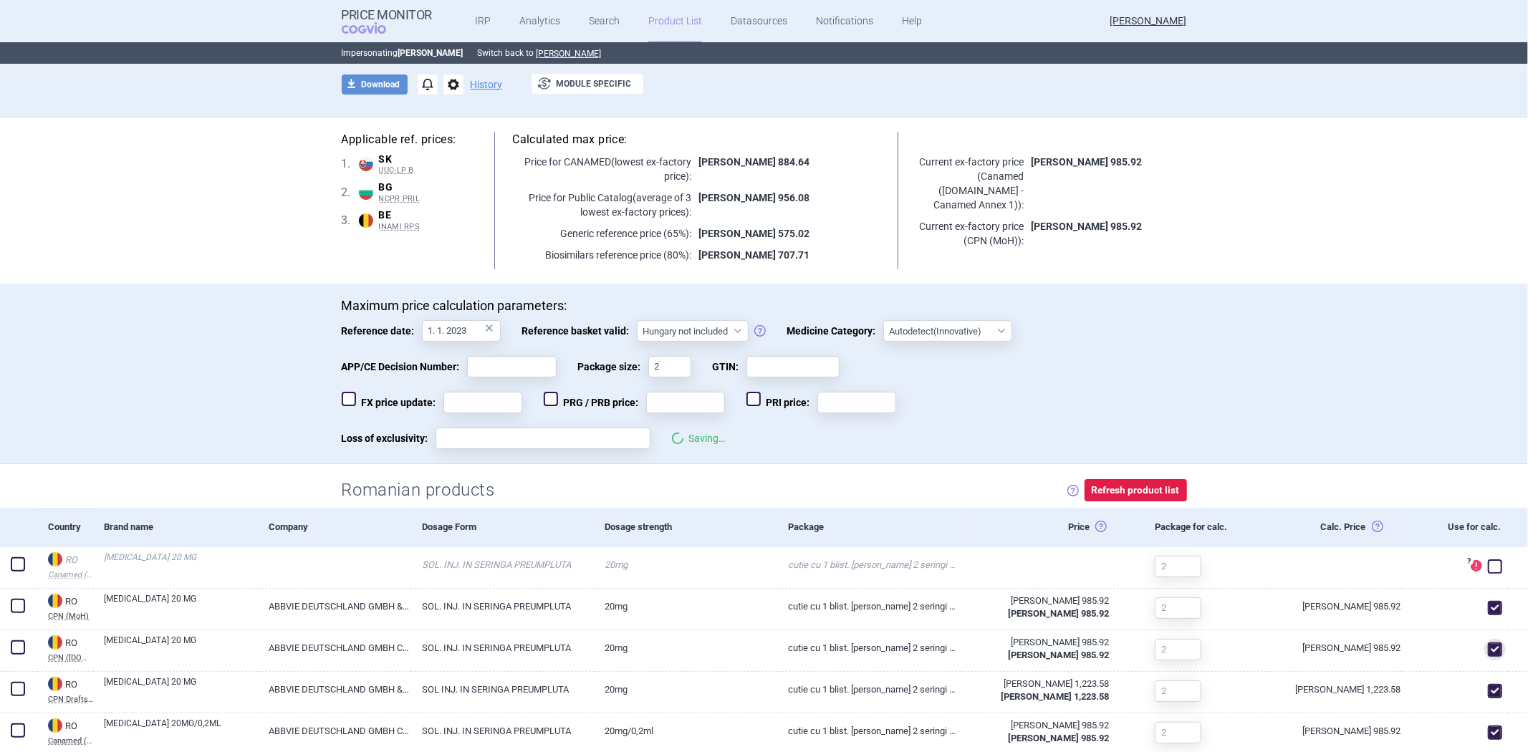
scroll to position [0, 0]
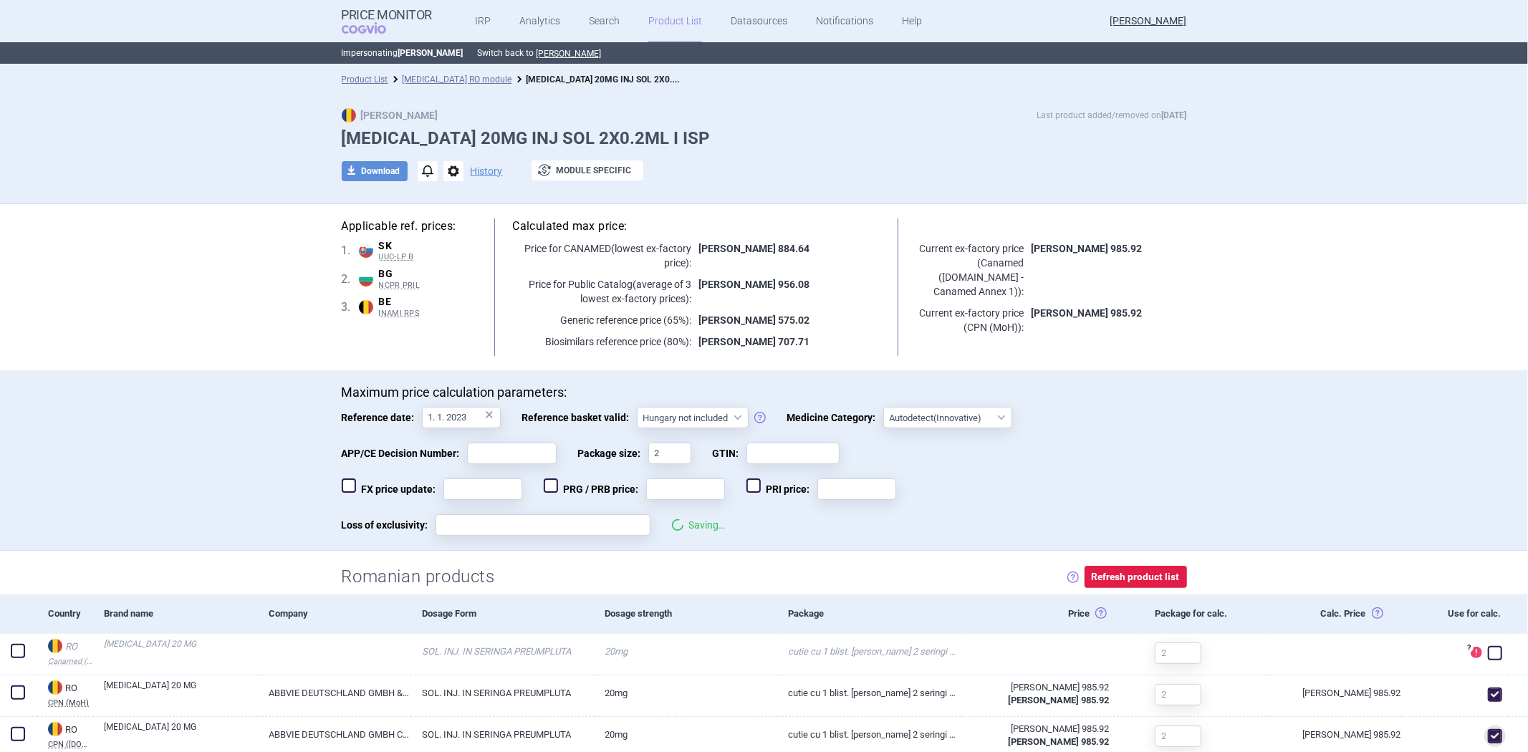
click at [977, 390] on p "Maximum price calculation parameters:" at bounding box center [765, 393] width 846 height 16
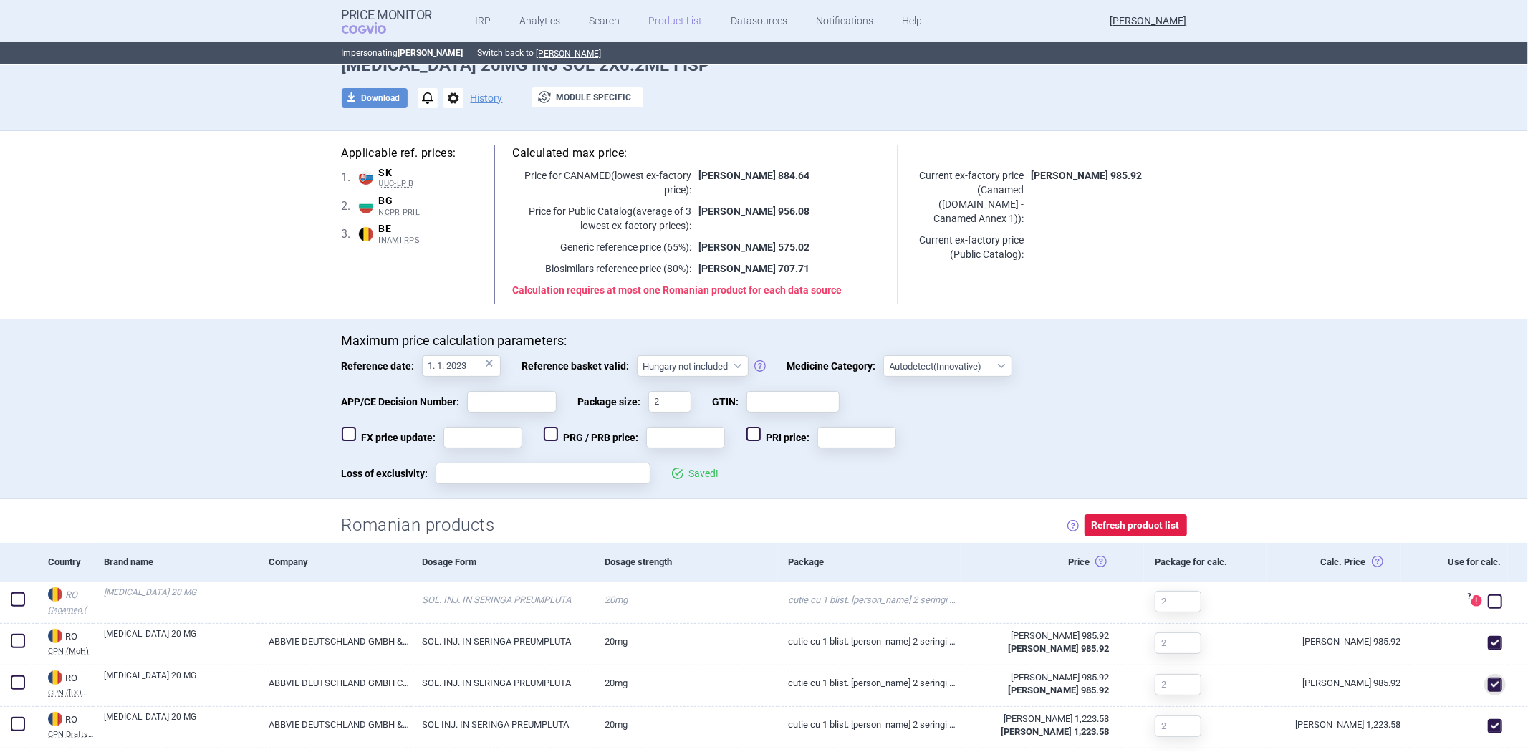
scroll to position [159, 0]
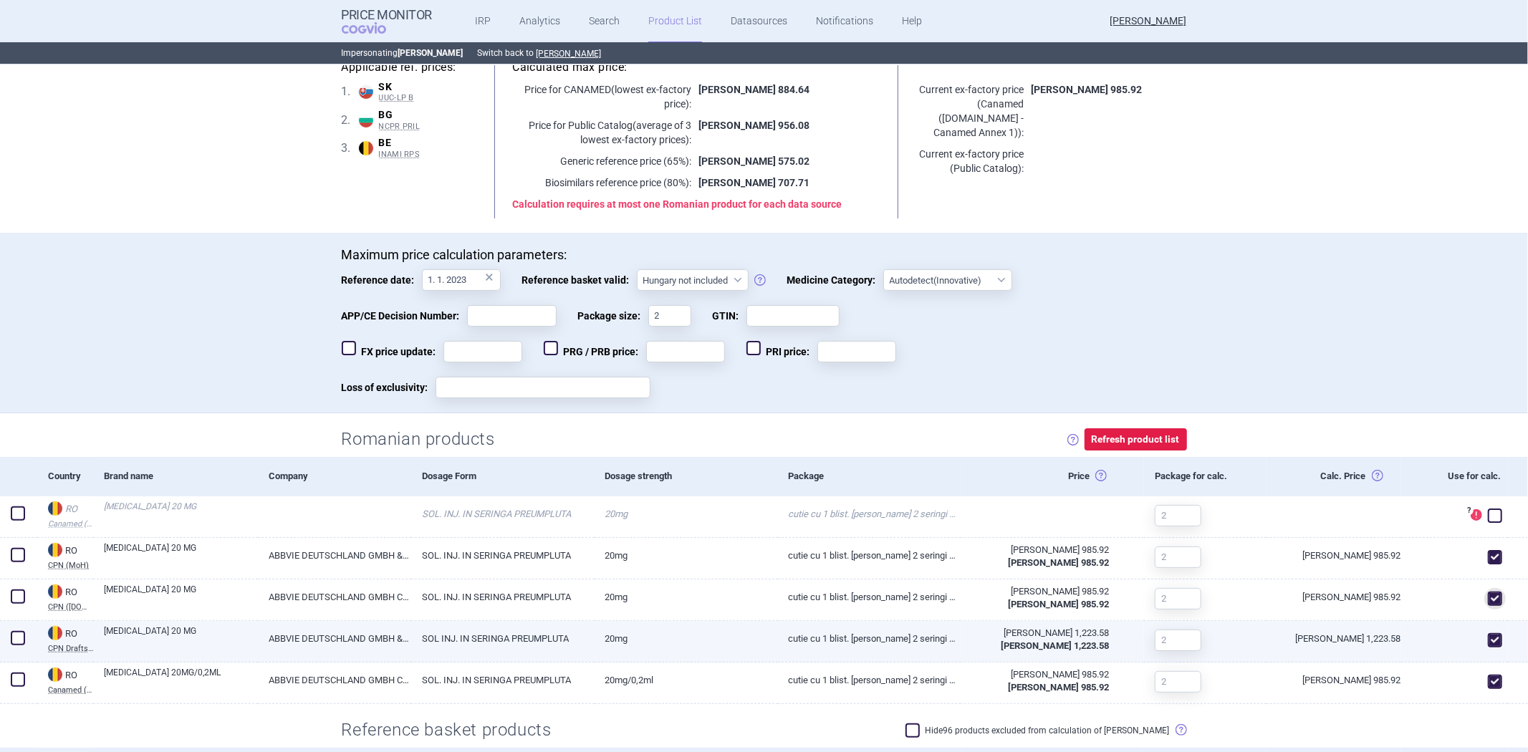
click at [1488, 634] on span at bounding box center [1495, 640] width 14 height 14
checkbox input "false"
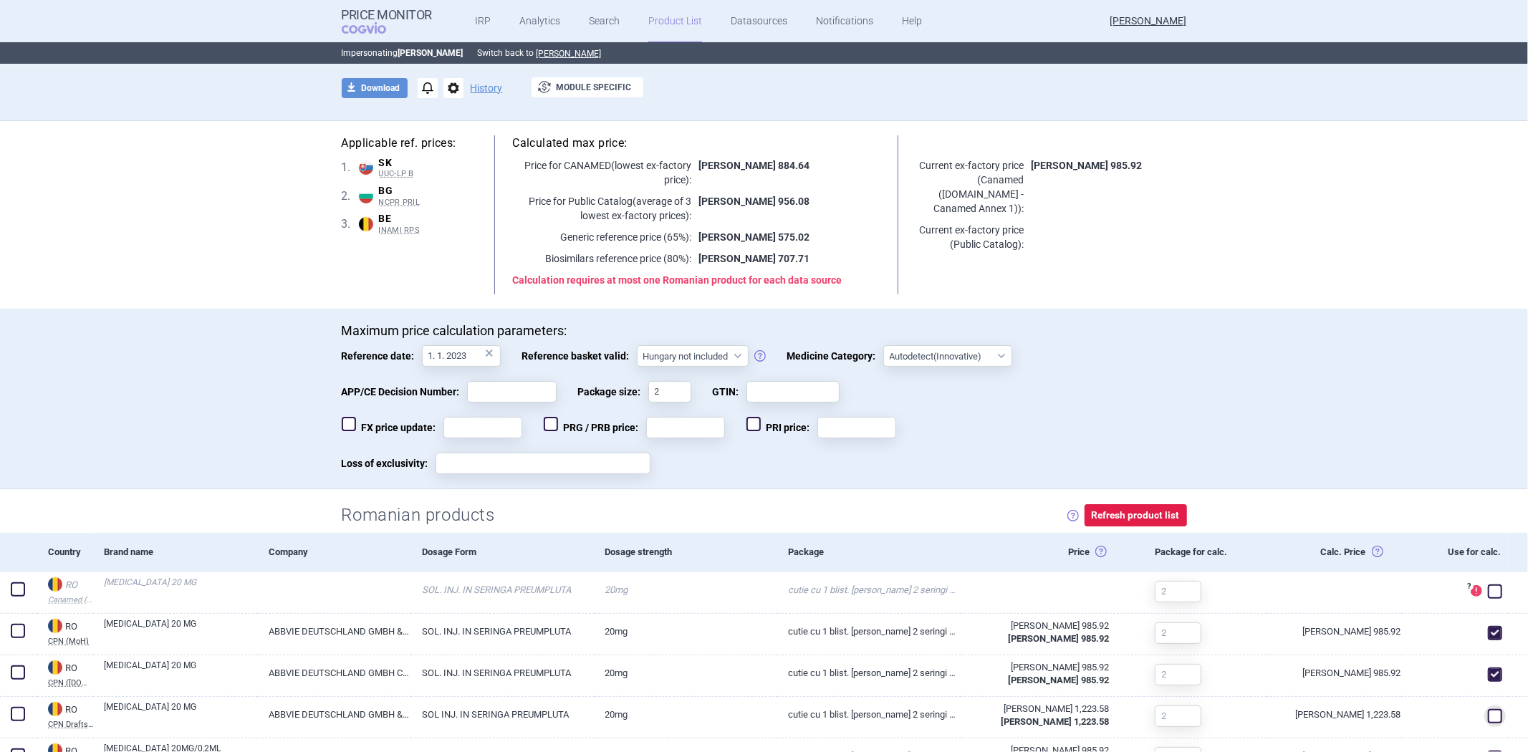
scroll to position [0, 0]
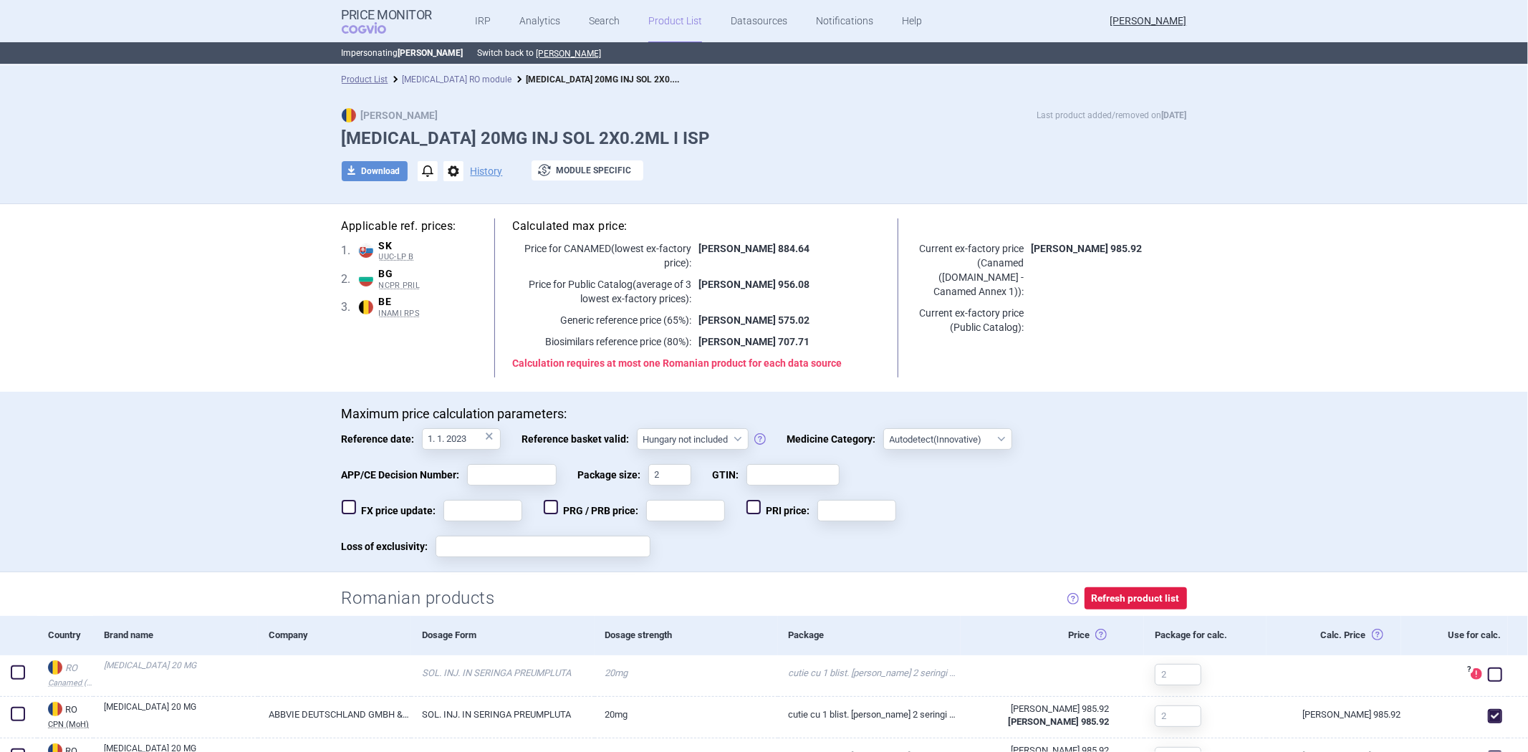
click at [416, 76] on link "[MEDICAL_DATA] RO module" at bounding box center [458, 80] width 110 height 10
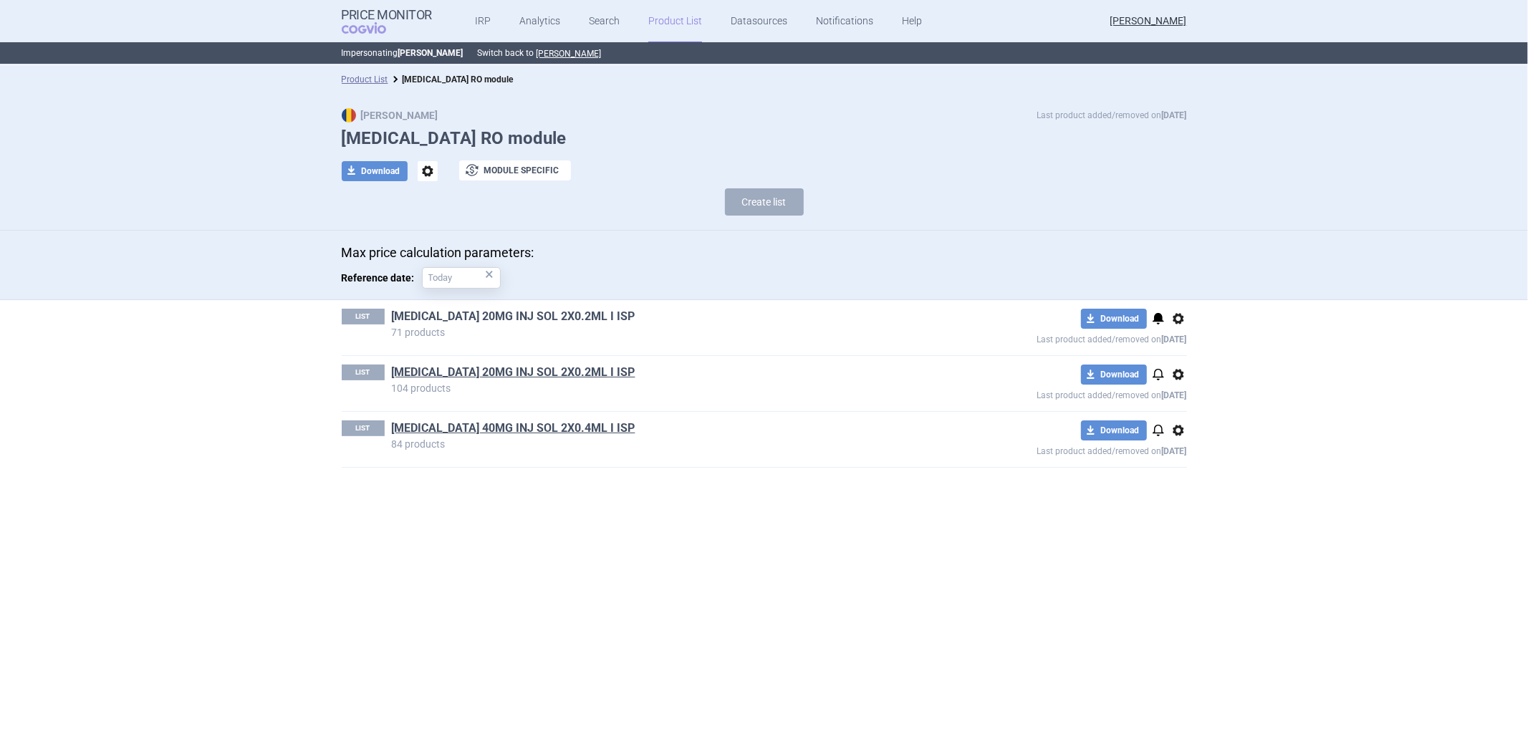
click at [572, 313] on link "[MEDICAL_DATA] 20MG INJ SOL 2X0.2ML I ISP" at bounding box center [514, 317] width 244 height 16
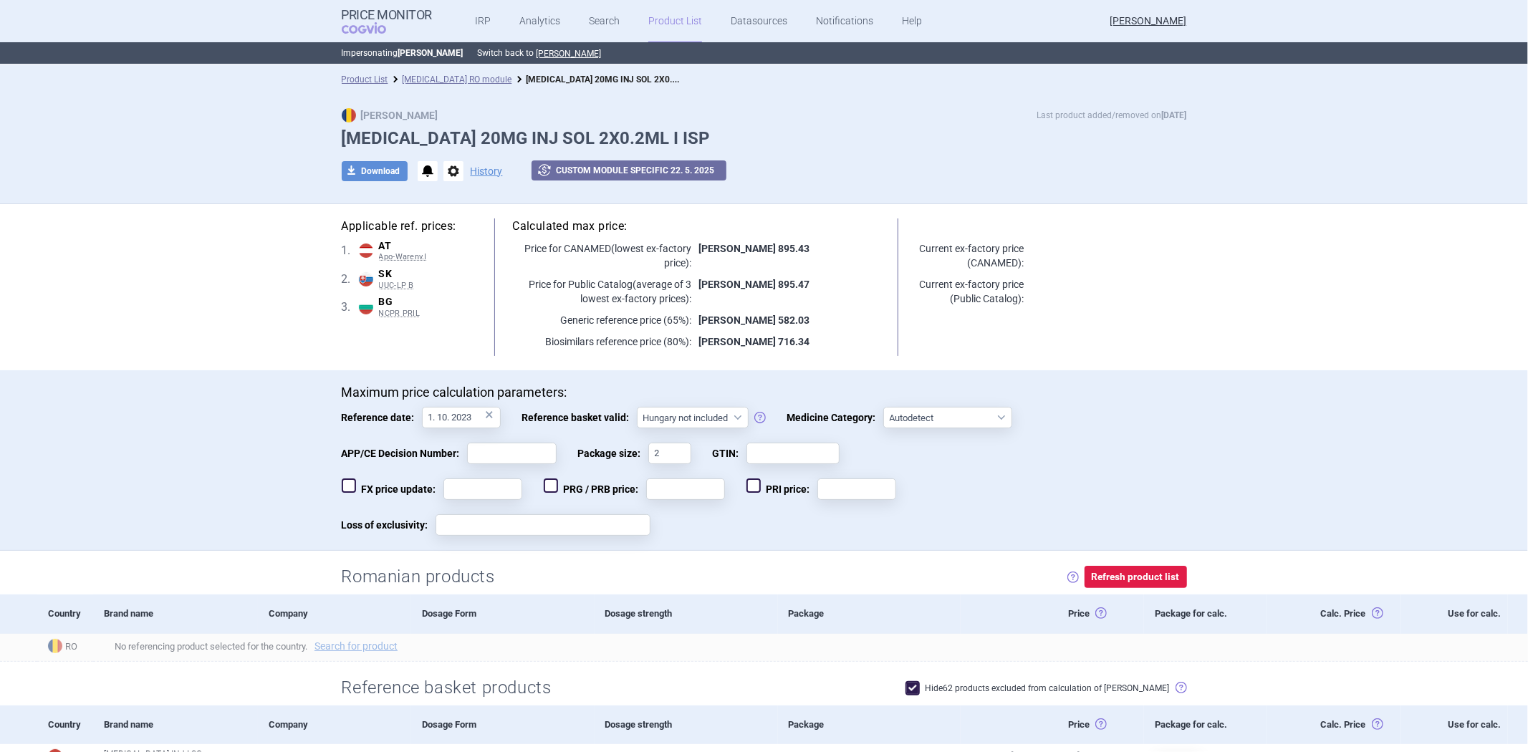
click at [413, 220] on h5 "Applicable ref. prices:" at bounding box center [409, 227] width 135 height 16
copy h5 "Applicable ref. prices:"
